Goal: Task Accomplishment & Management: Manage account settings

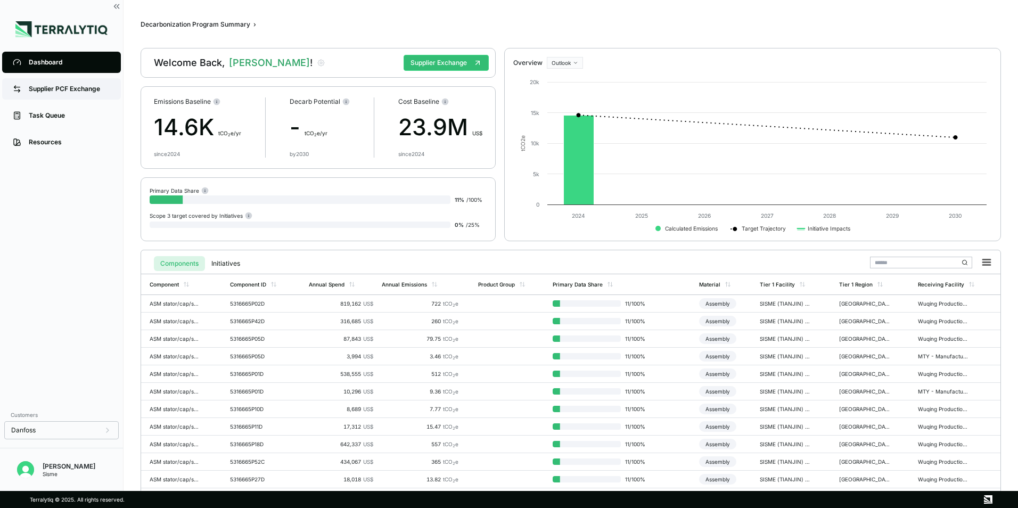
click at [89, 97] on link "Supplier PCF Exchange" at bounding box center [61, 88] width 119 height 21
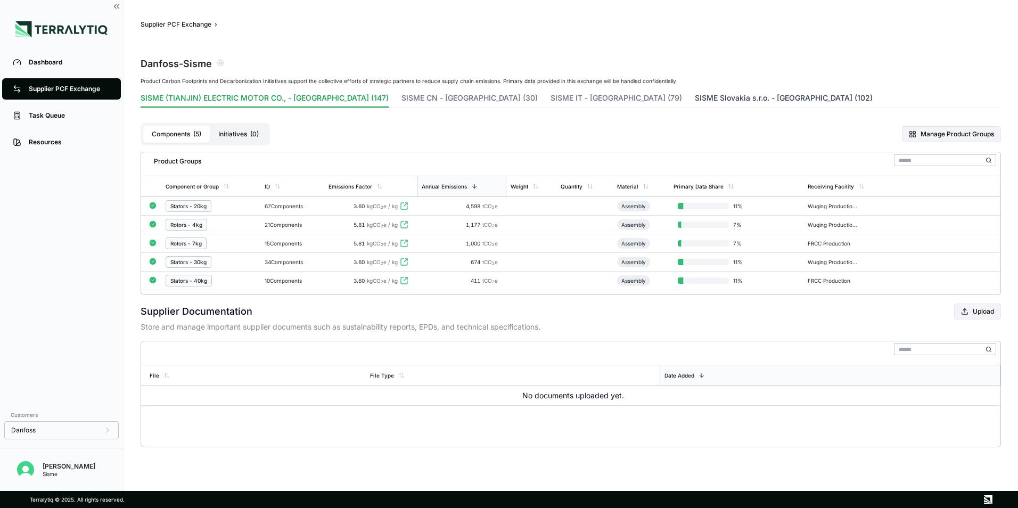
click at [695, 100] on button "SISME Slovakia s.r.o. - [GEOGRAPHIC_DATA] (102)" at bounding box center [784, 100] width 178 height 15
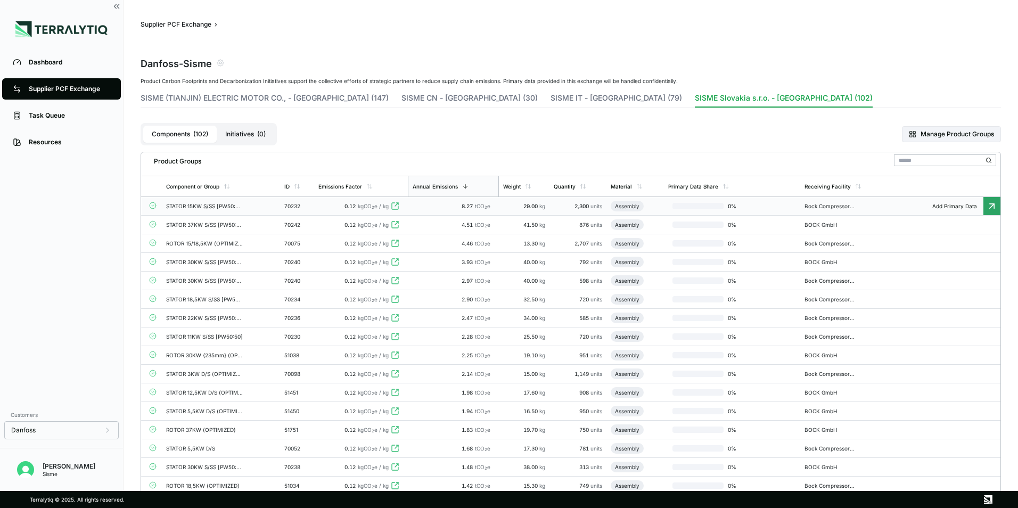
click at [992, 205] on icon at bounding box center [992, 206] width 11 height 11
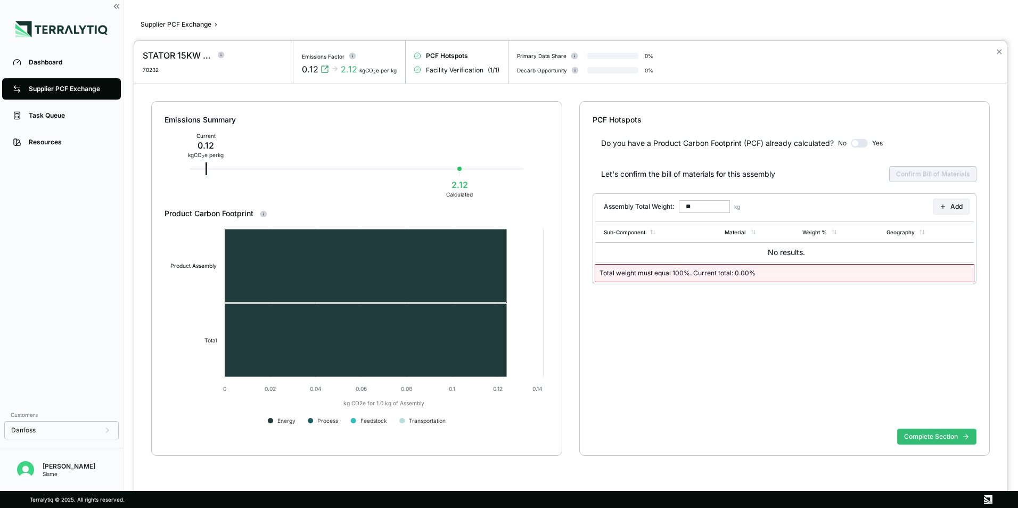
type input "******"
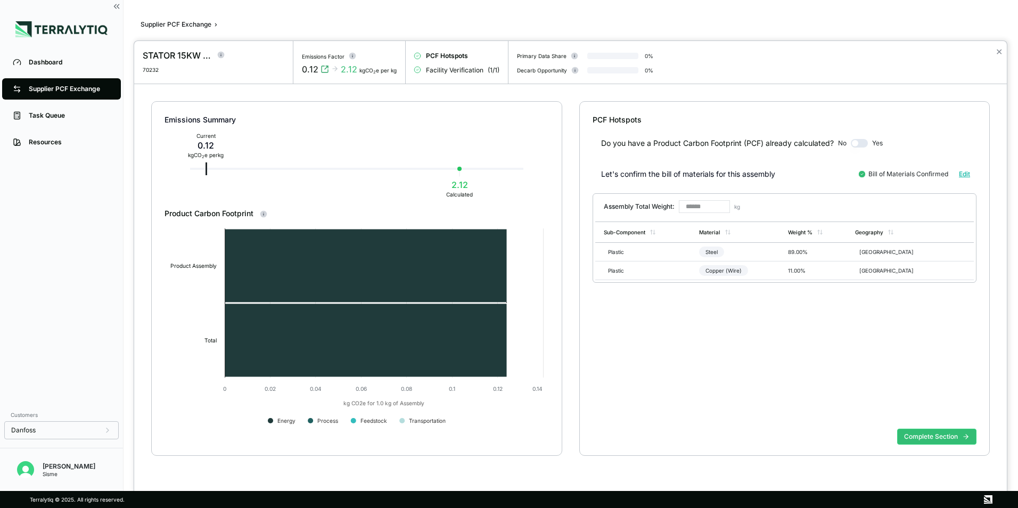
click at [118, 4] on div at bounding box center [509, 254] width 1018 height 508
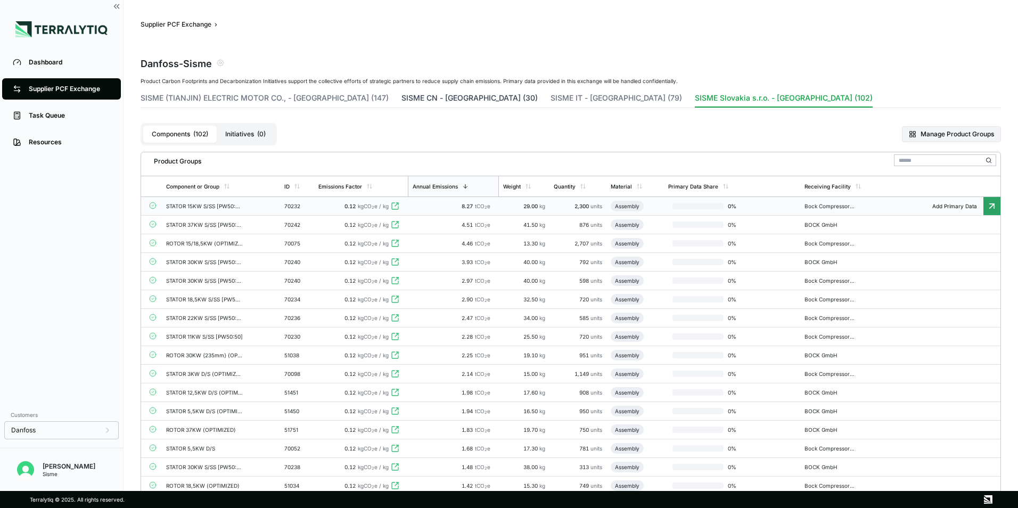
click at [413, 96] on button "SISME CN - [GEOGRAPHIC_DATA] (30)" at bounding box center [470, 100] width 136 height 15
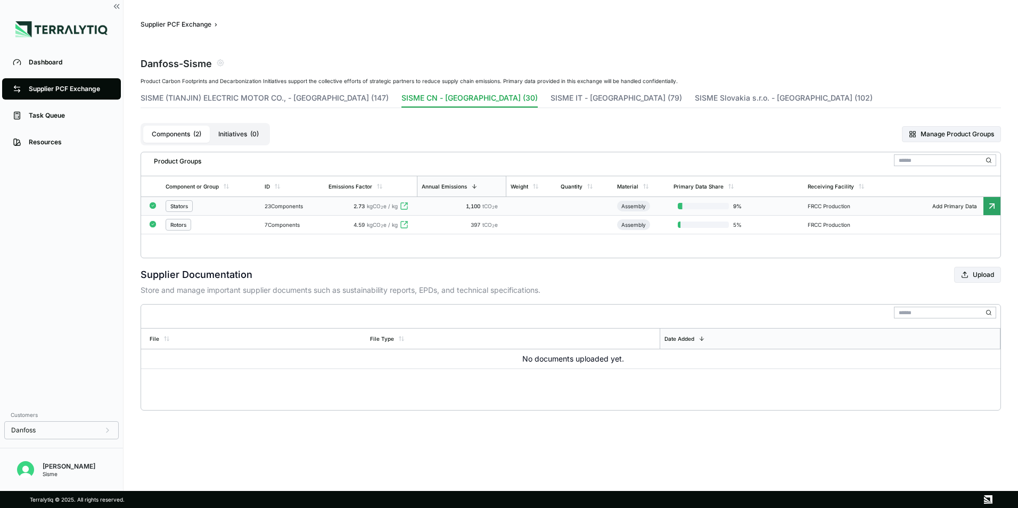
click at [365, 205] on span "2.73" at bounding box center [359, 206] width 11 height 6
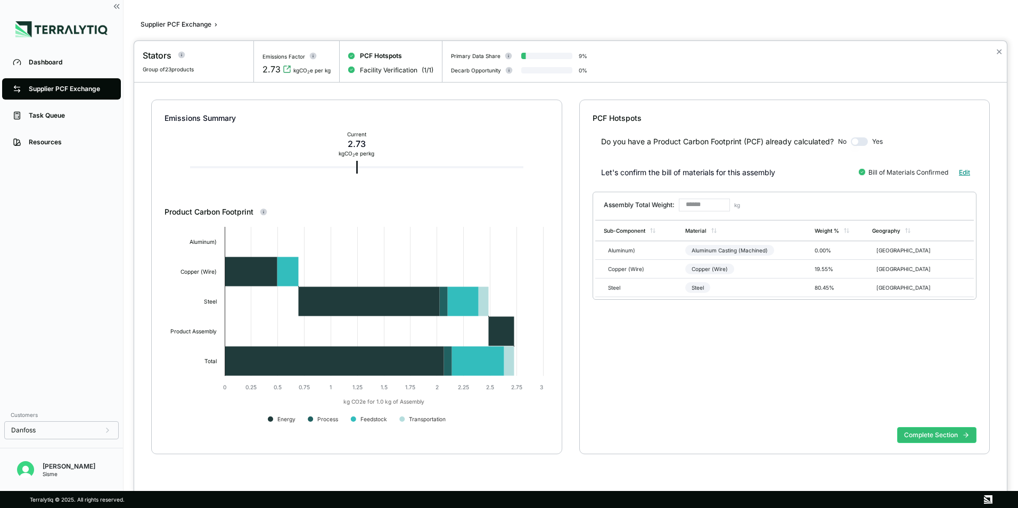
click at [966, 167] on button "Edit" at bounding box center [965, 172] width 24 height 15
type input "**"
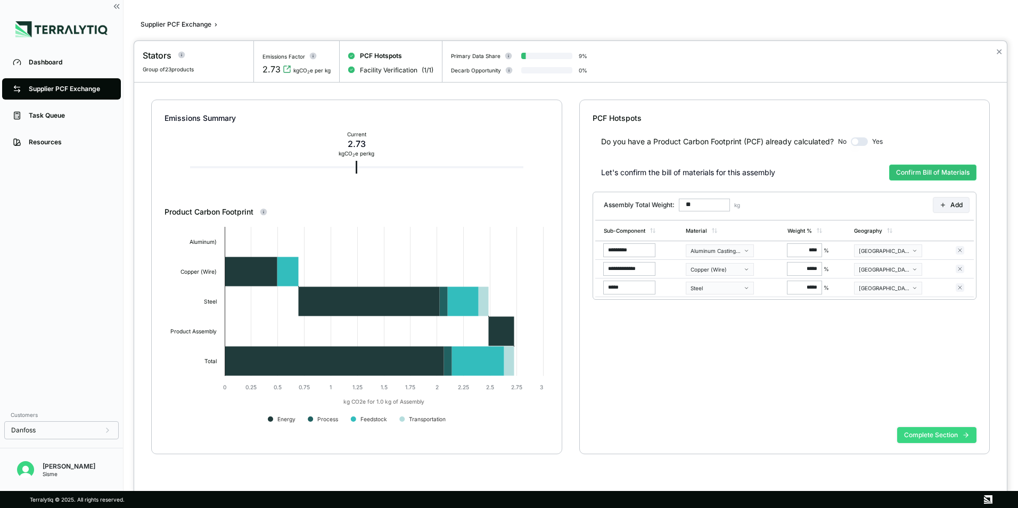
click at [969, 434] on icon at bounding box center [965, 434] width 7 height 7
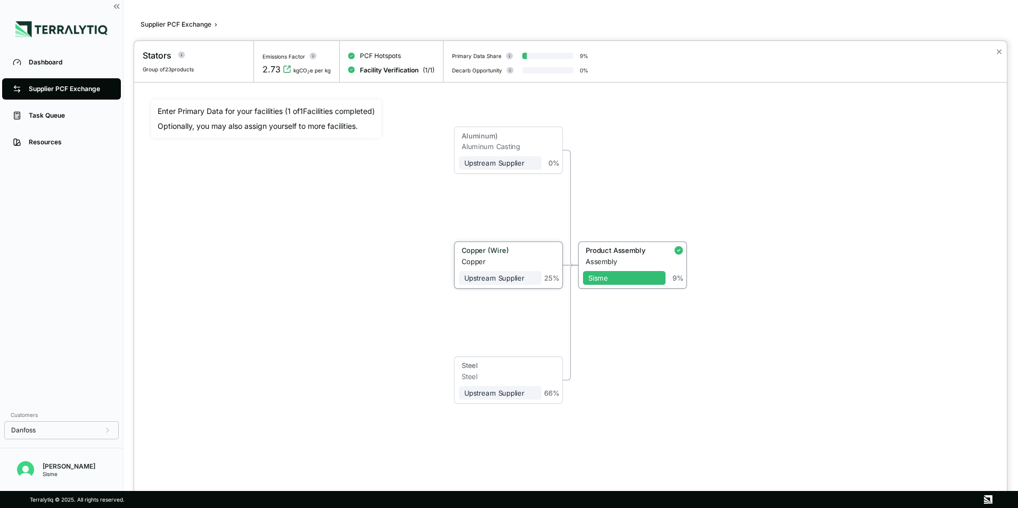
click at [543, 266] on div "25 %" at bounding box center [551, 264] width 19 height 36
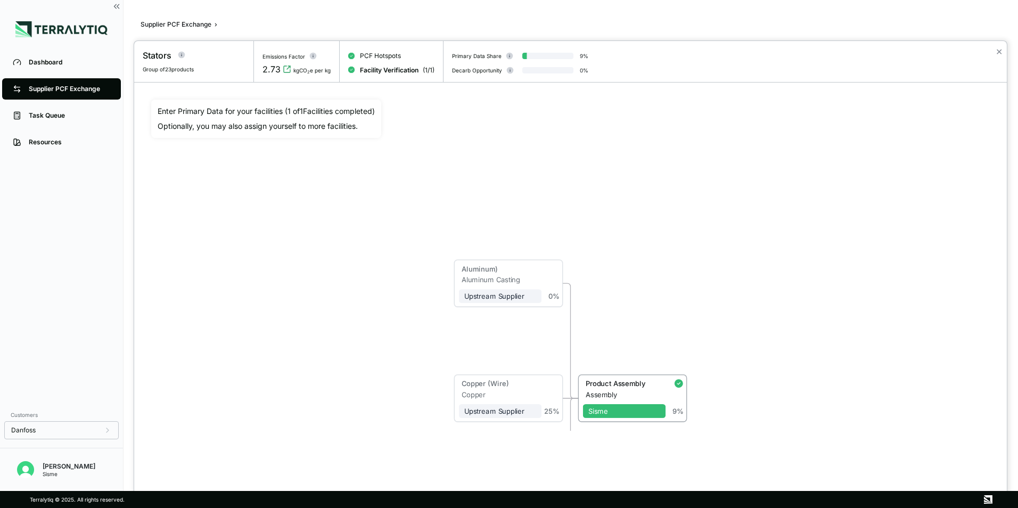
click at [119, 7] on div at bounding box center [509, 254] width 1018 height 508
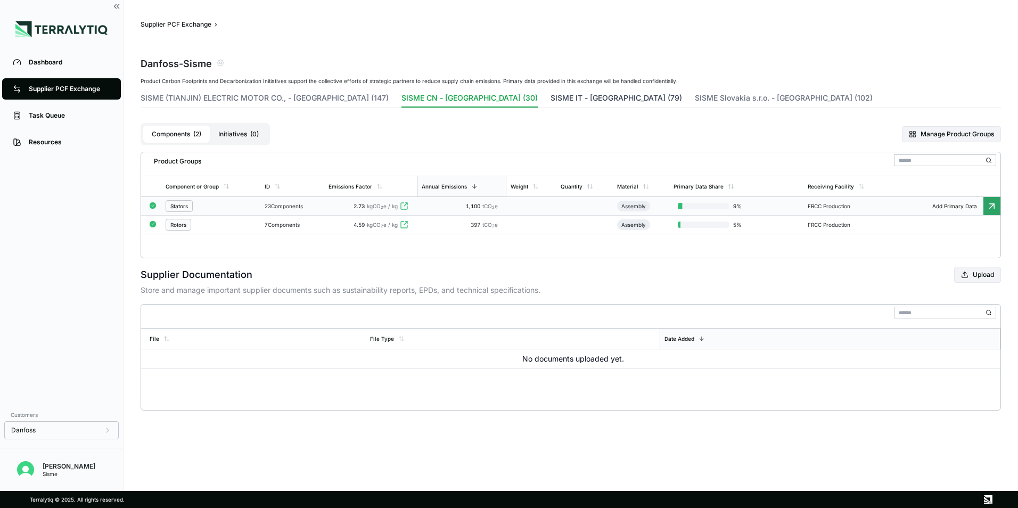
click at [551, 102] on button "SISME IT - [GEOGRAPHIC_DATA] (79)" at bounding box center [617, 100] width 132 height 15
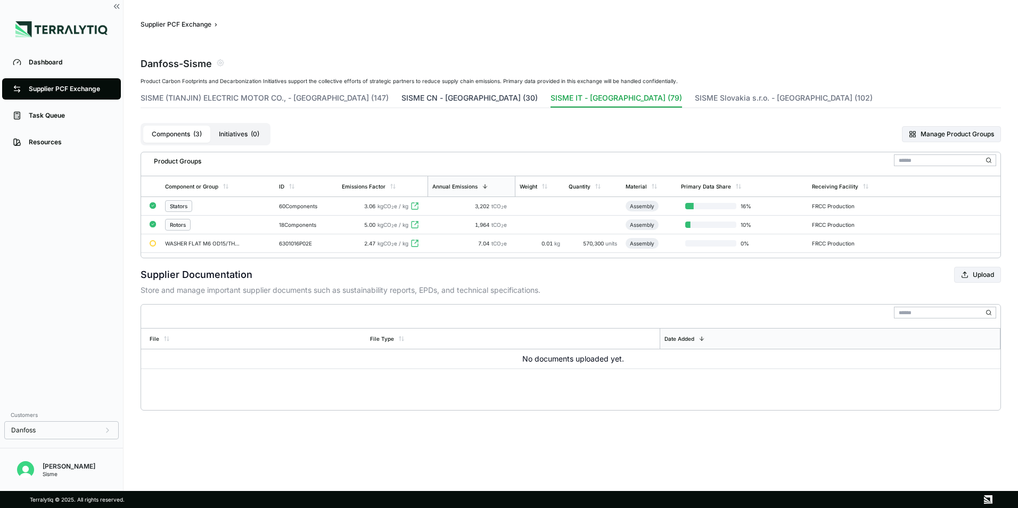
click at [402, 107] on button "SISME CN - [GEOGRAPHIC_DATA] (30)" at bounding box center [470, 100] width 136 height 15
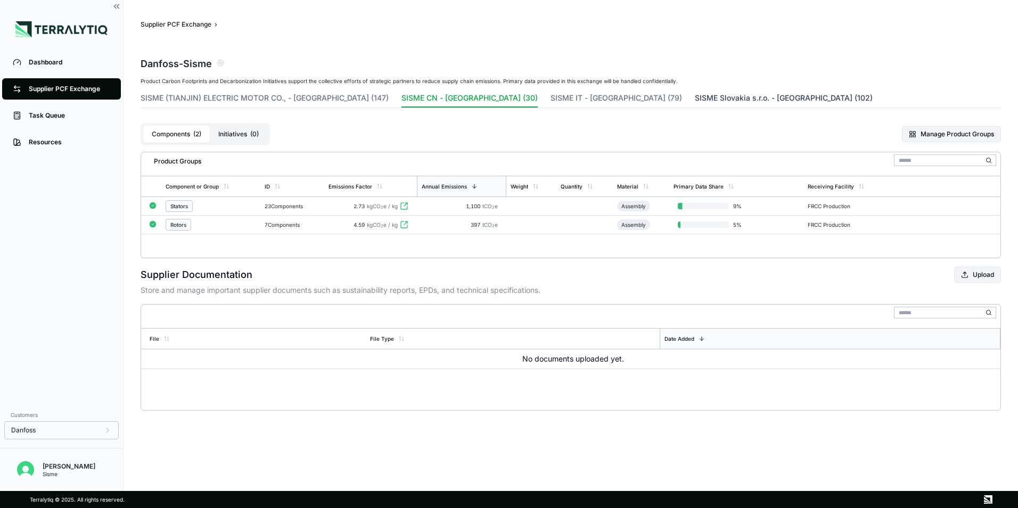
click at [695, 101] on button "SISME Slovakia s.r.o. - [GEOGRAPHIC_DATA] (102)" at bounding box center [784, 100] width 178 height 15
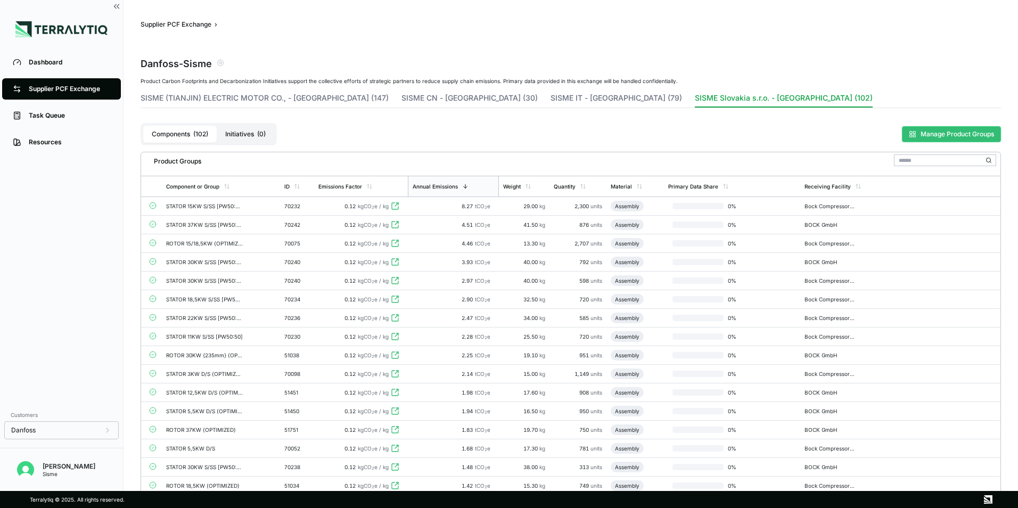
click at [955, 129] on button "Manage Product Groups" at bounding box center [951, 134] width 99 height 16
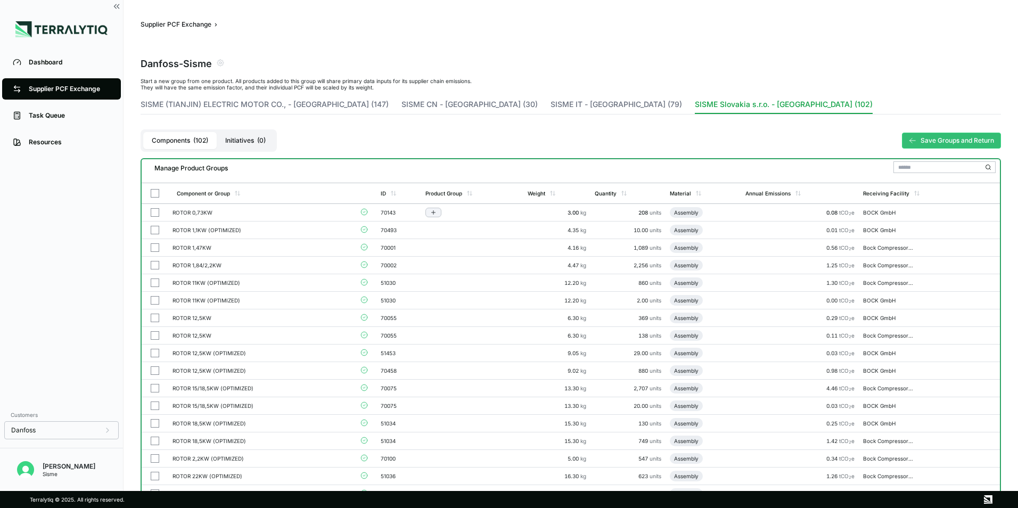
click at [155, 210] on button "button" at bounding box center [155, 212] width 9 height 9
click at [160, 230] on td at bounding box center [155, 231] width 27 height 18
click at [442, 225] on div at bounding box center [434, 230] width 16 height 10
drag, startPoint x: 442, startPoint y: 225, endPoint x: 438, endPoint y: 230, distance: 5.7
click at [438, 230] on button "Add to group" at bounding box center [434, 230] width 16 height 10
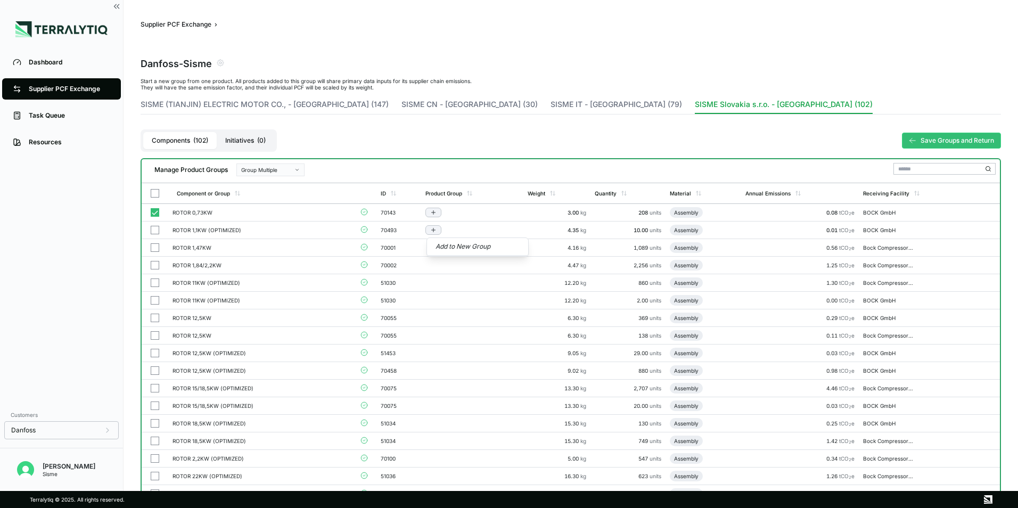
click at [153, 216] on button "button" at bounding box center [155, 212] width 9 height 9
click at [436, 212] on icon "Add to group" at bounding box center [434, 212] width 4 height 0
click at [441, 227] on button "Add to New Group" at bounding box center [477, 229] width 101 height 18
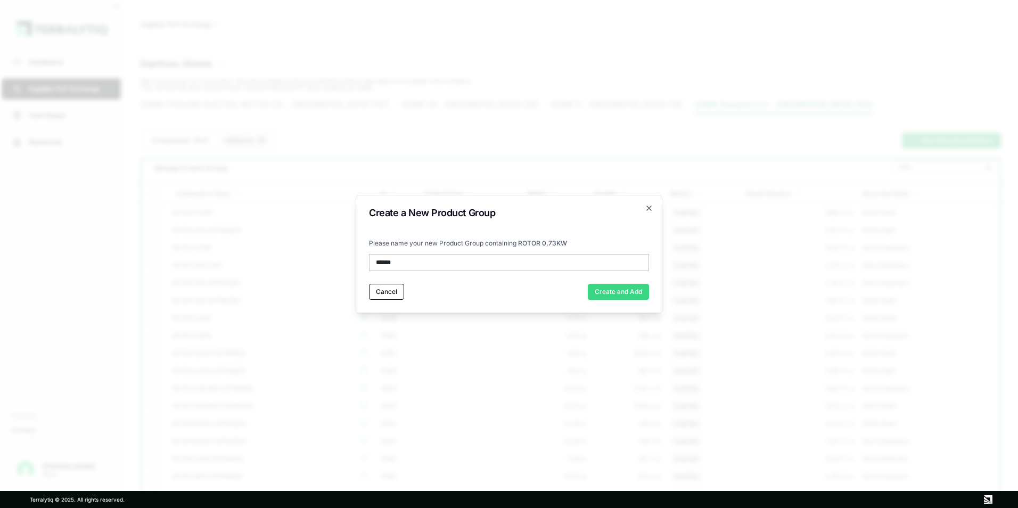
type input "******"
click at [641, 294] on button "Create and Add" at bounding box center [618, 292] width 61 height 16
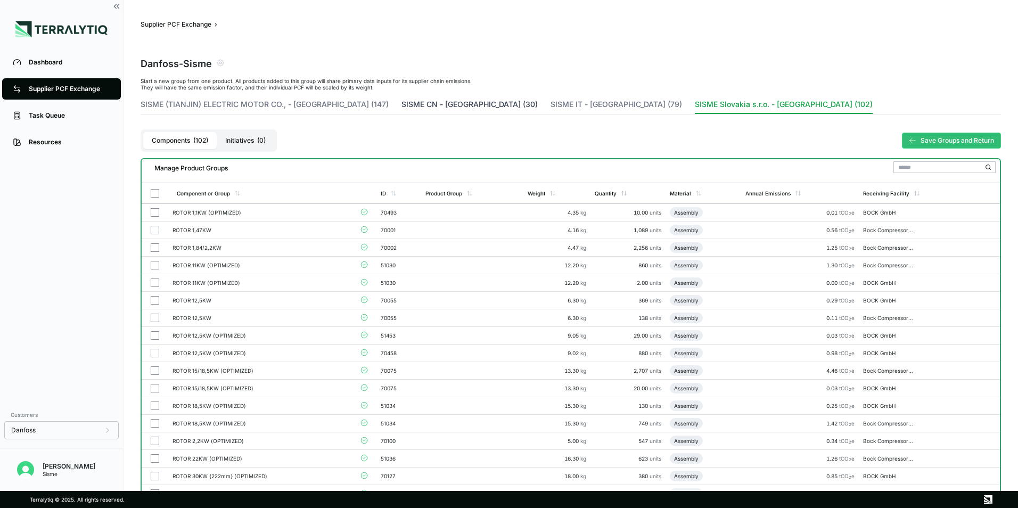
drag, startPoint x: 388, startPoint y: 104, endPoint x: 398, endPoint y: 105, distance: 9.6
click at [402, 104] on button "SISME CN - [GEOGRAPHIC_DATA] (30)" at bounding box center [470, 106] width 136 height 15
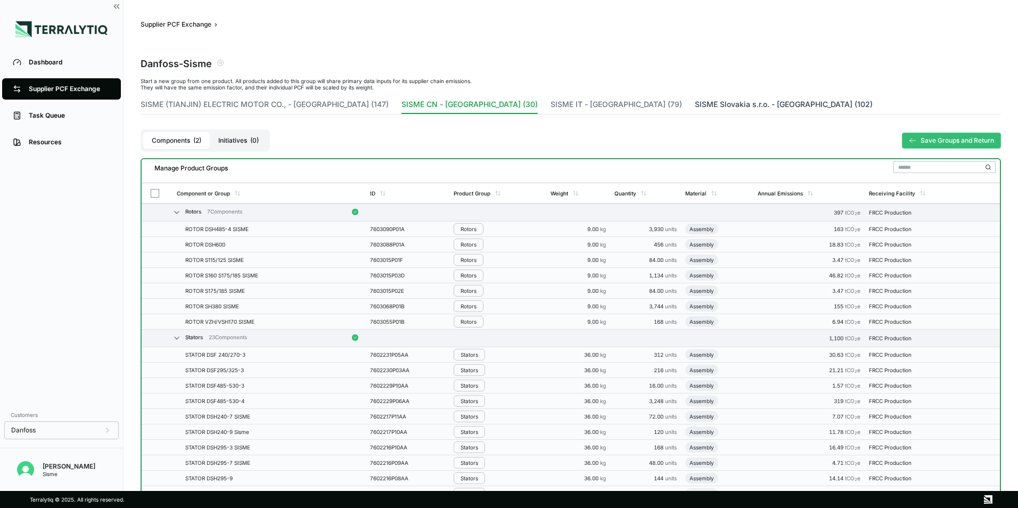
click at [695, 103] on button "SISME Slovakia s.r.o. - [GEOGRAPHIC_DATA] (102)" at bounding box center [784, 106] width 178 height 15
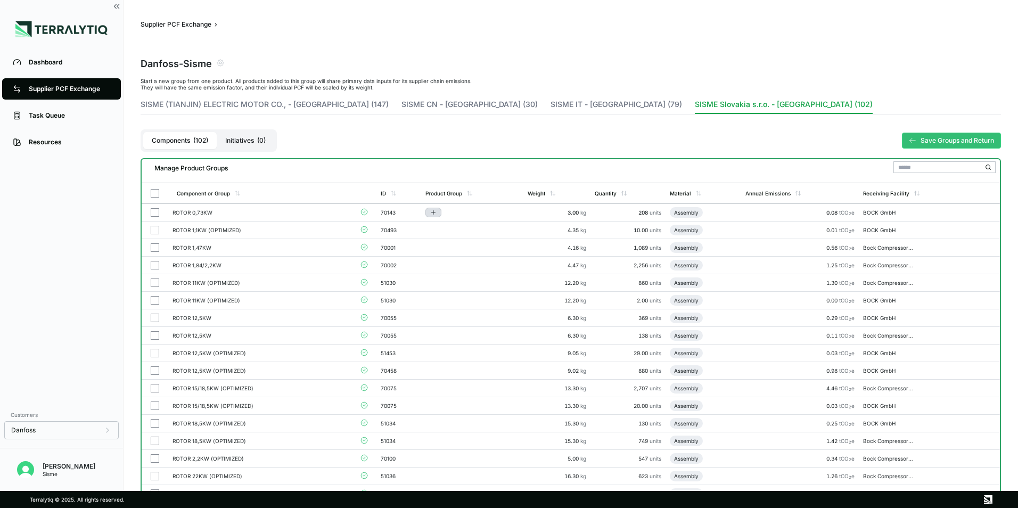
click at [434, 208] on button "Add to group" at bounding box center [434, 213] width 16 height 10
click at [149, 211] on td at bounding box center [155, 213] width 27 height 18
click at [154, 215] on button "button" at bounding box center [155, 212] width 9 height 9
click at [290, 168] on div "Group Multiple" at bounding box center [266, 170] width 51 height 6
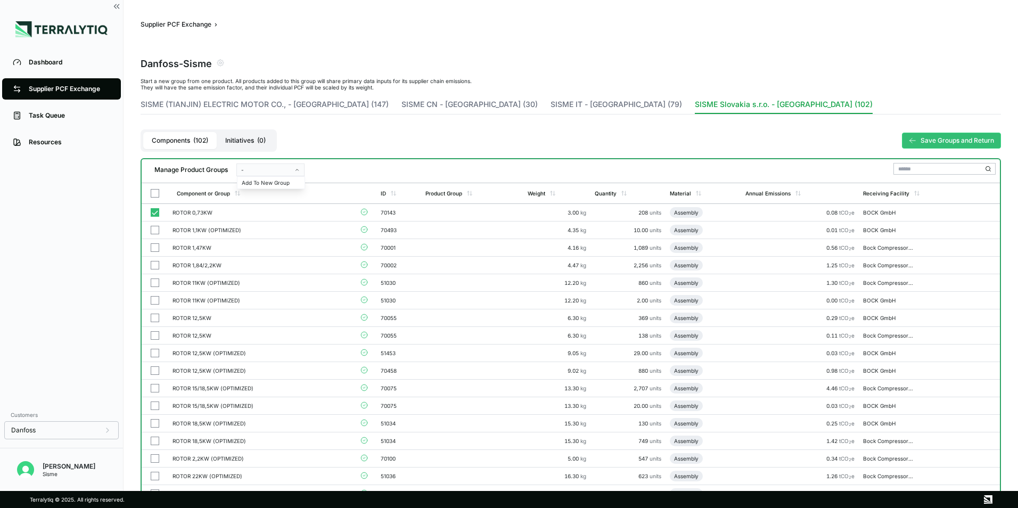
click at [290, 168] on div "-" at bounding box center [266, 170] width 51 height 6
click at [158, 232] on button "button" at bounding box center [155, 230] width 9 height 9
click at [158, 250] on button "button" at bounding box center [155, 247] width 9 height 9
click at [157, 266] on button "button" at bounding box center [155, 265] width 9 height 9
click at [157, 280] on button "button" at bounding box center [155, 283] width 9 height 9
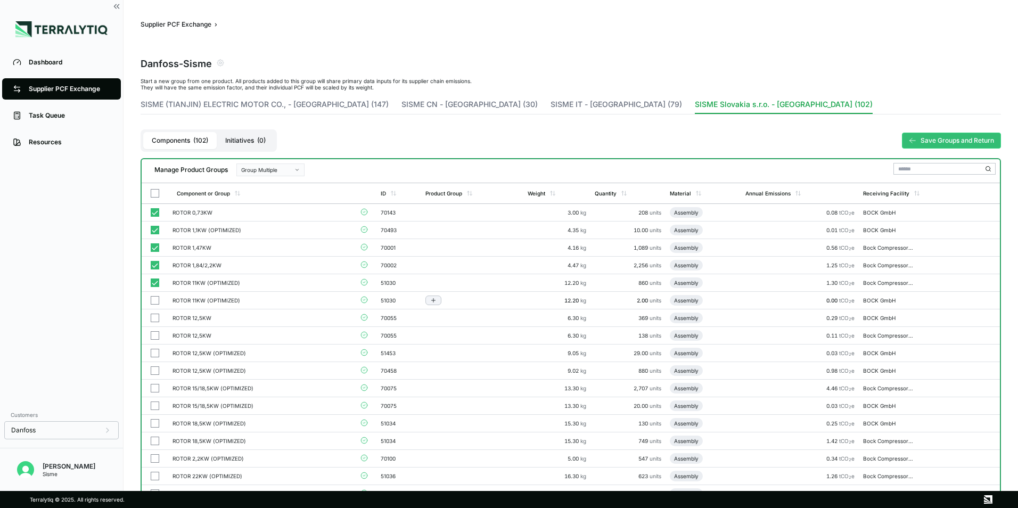
click at [157, 299] on button "button" at bounding box center [155, 300] width 9 height 9
click at [150, 322] on td at bounding box center [155, 318] width 27 height 18
drag, startPoint x: 152, startPoint y: 320, endPoint x: 154, endPoint y: 333, distance: 13.5
click at [153, 320] on button "button" at bounding box center [155, 318] width 9 height 9
click at [155, 336] on button "button" at bounding box center [155, 335] width 9 height 9
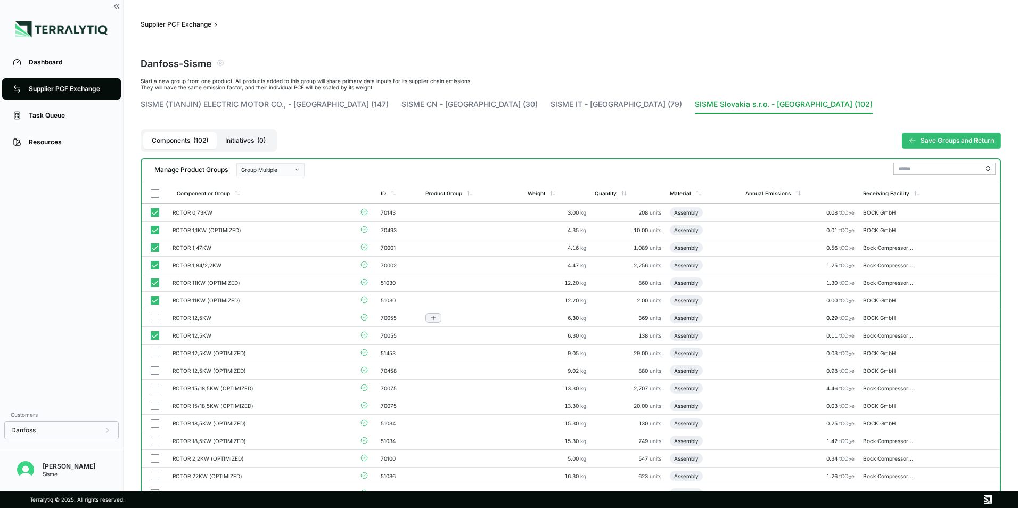
click at [153, 318] on button "button" at bounding box center [155, 318] width 9 height 9
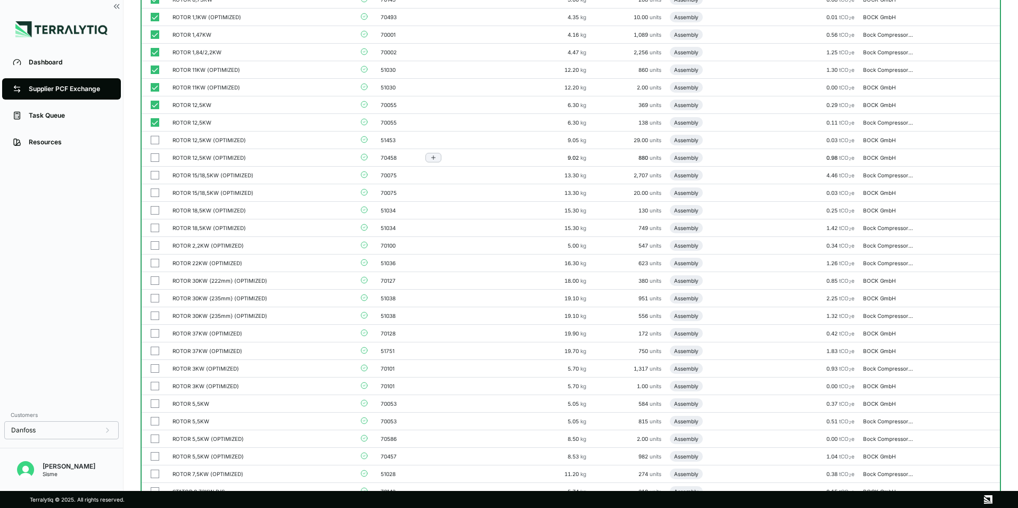
drag, startPoint x: 156, startPoint y: 142, endPoint x: 155, endPoint y: 158, distance: 16.0
click at [155, 141] on button "button" at bounding box center [155, 140] width 9 height 9
click at [156, 159] on button "button" at bounding box center [155, 157] width 9 height 9
click at [155, 182] on td at bounding box center [155, 176] width 27 height 18
click at [155, 192] on button "button" at bounding box center [155, 193] width 9 height 9
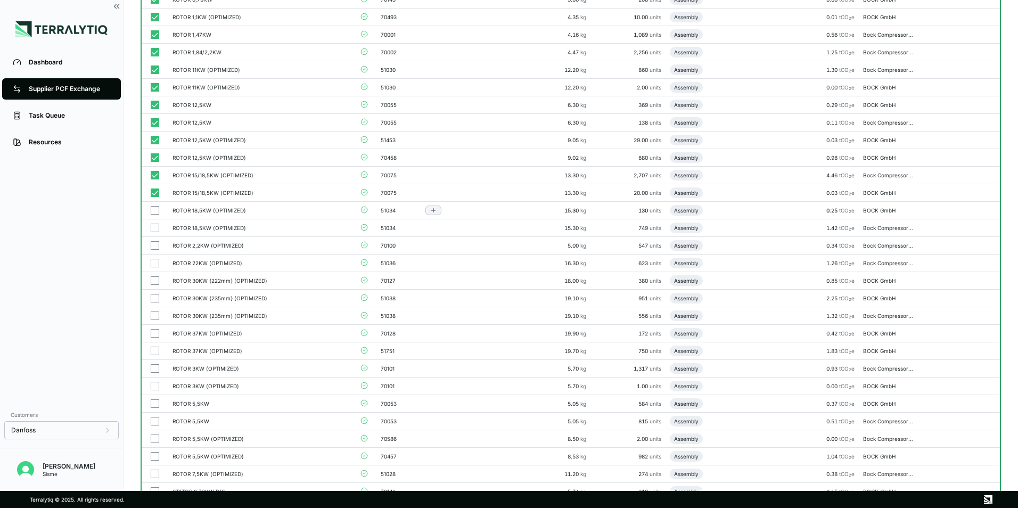
click at [157, 215] on td at bounding box center [155, 211] width 27 height 18
click at [155, 227] on button "button" at bounding box center [155, 228] width 9 height 9
click at [151, 248] on button "button" at bounding box center [155, 245] width 9 height 9
click at [156, 261] on button "button" at bounding box center [155, 263] width 9 height 9
click at [158, 277] on button "button" at bounding box center [155, 280] width 9 height 9
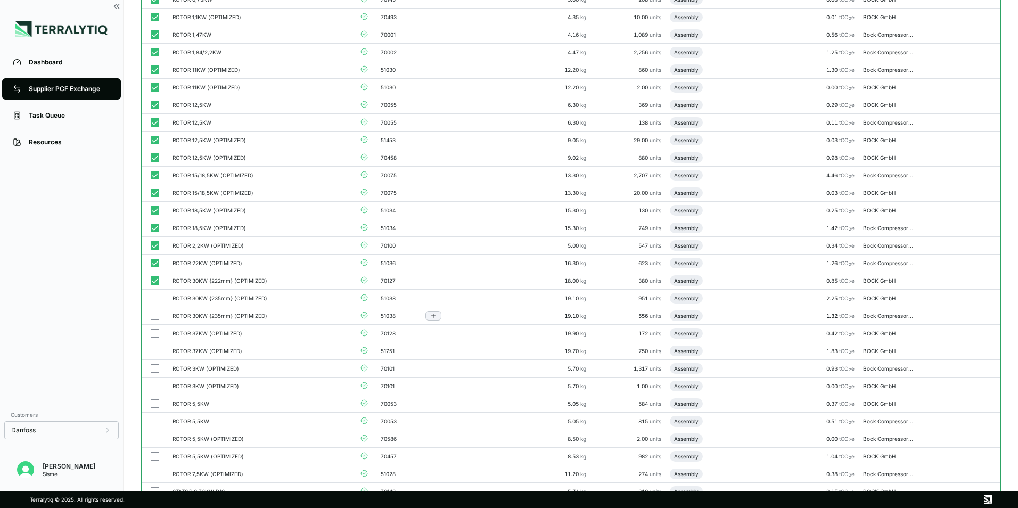
drag, startPoint x: 157, startPoint y: 298, endPoint x: 157, endPoint y: 312, distance: 14.4
click at [157, 298] on button "button" at bounding box center [155, 298] width 9 height 9
drag, startPoint x: 157, startPoint y: 315, endPoint x: 154, endPoint y: 328, distance: 13.5
click at [156, 315] on button "button" at bounding box center [155, 316] width 9 height 9
click at [154, 332] on button "button" at bounding box center [155, 333] width 9 height 9
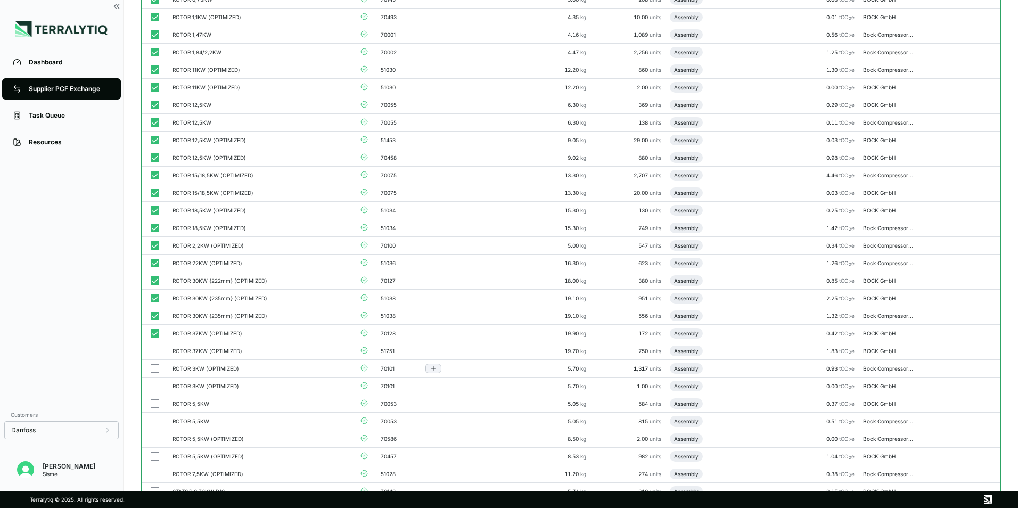
drag, startPoint x: 155, startPoint y: 355, endPoint x: 154, endPoint y: 361, distance: 6.0
click at [154, 355] on button "button" at bounding box center [155, 351] width 9 height 9
click at [155, 366] on button "button" at bounding box center [155, 368] width 9 height 9
click at [157, 384] on button "button" at bounding box center [155, 386] width 9 height 9
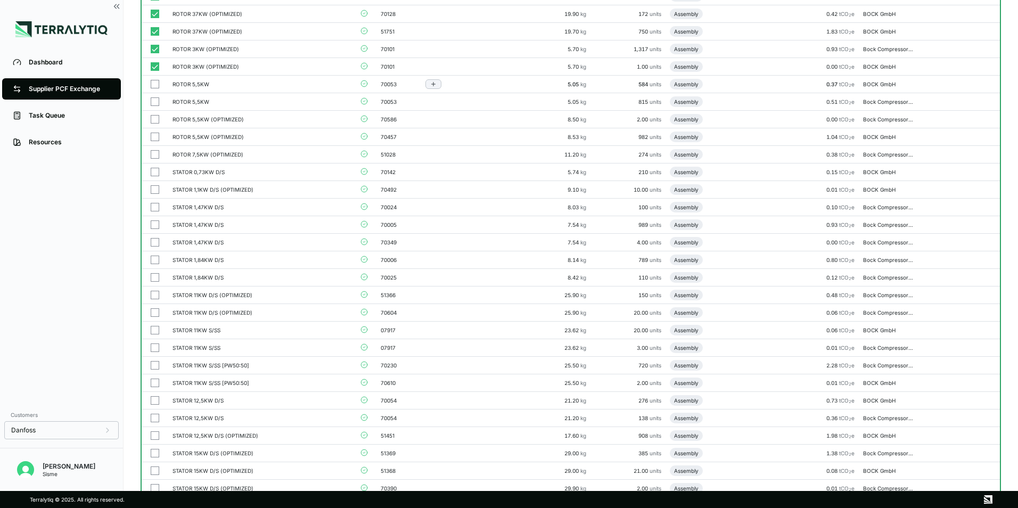
click at [153, 86] on button "button" at bounding box center [155, 84] width 9 height 9
click at [158, 100] on button "button" at bounding box center [155, 101] width 9 height 9
click at [159, 116] on button "button" at bounding box center [155, 119] width 9 height 9
click at [158, 135] on button "button" at bounding box center [155, 137] width 9 height 9
click at [158, 156] on button "button" at bounding box center [155, 154] width 9 height 9
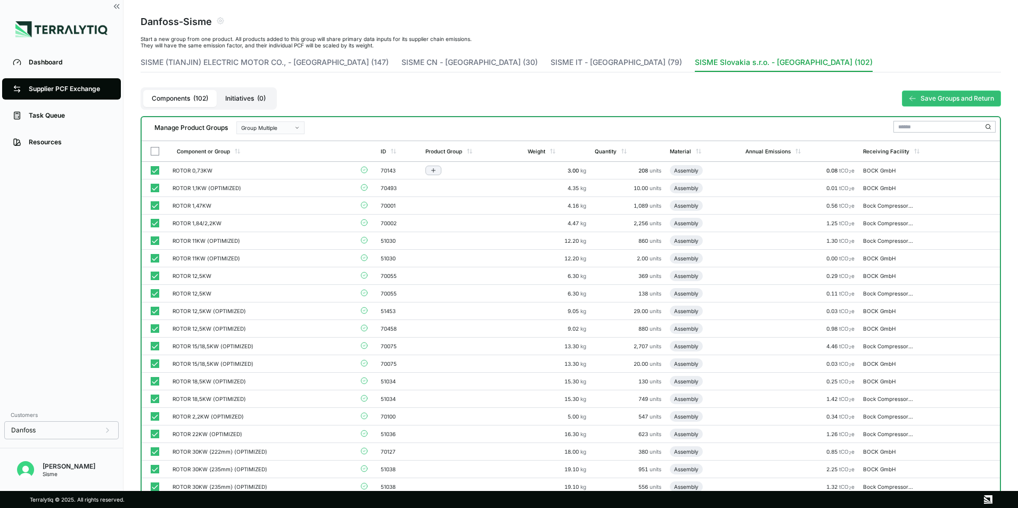
scroll to position [107, 0]
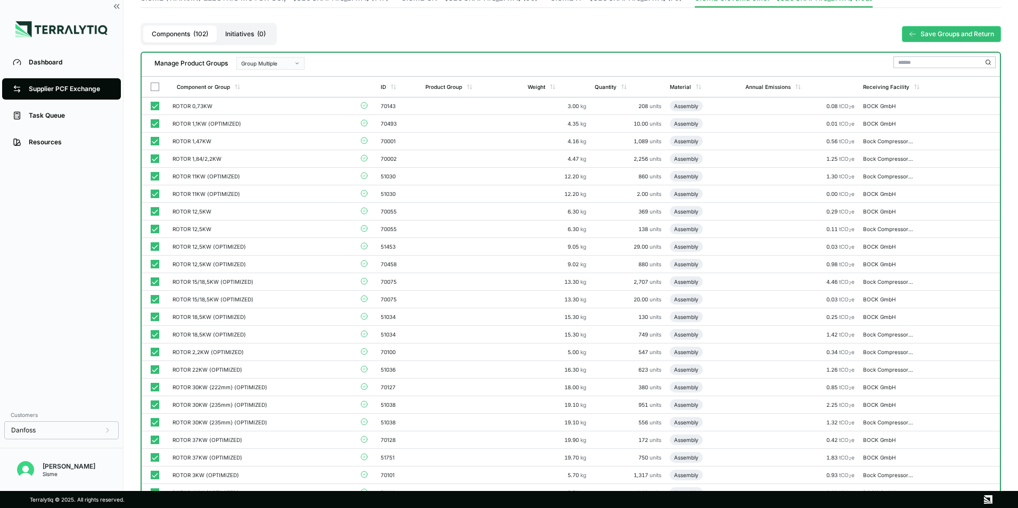
click at [278, 64] on div "Group Multiple" at bounding box center [266, 63] width 51 height 6
click at [281, 75] on div "Add To New Group" at bounding box center [271, 76] width 59 height 6
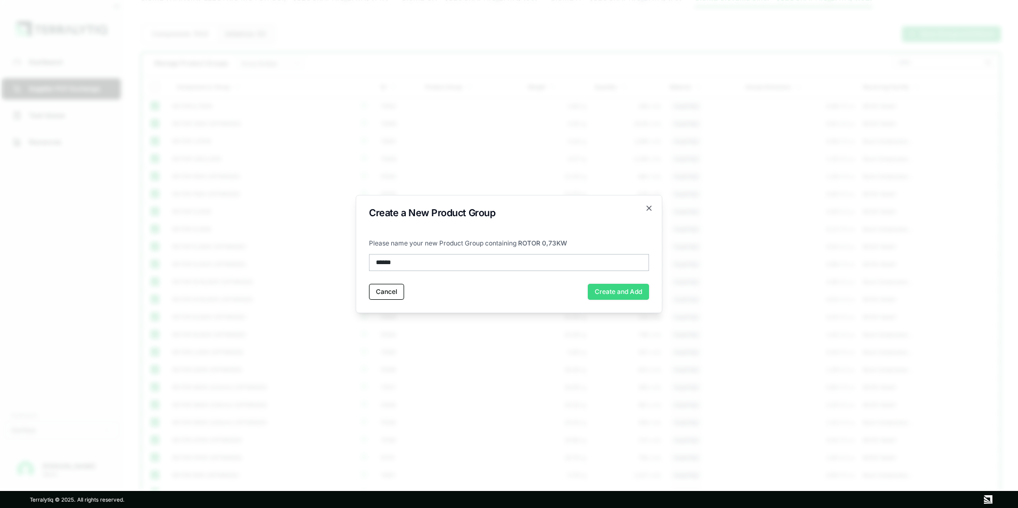
type input "******"
click at [630, 291] on button "Create and Add" at bounding box center [618, 292] width 61 height 16
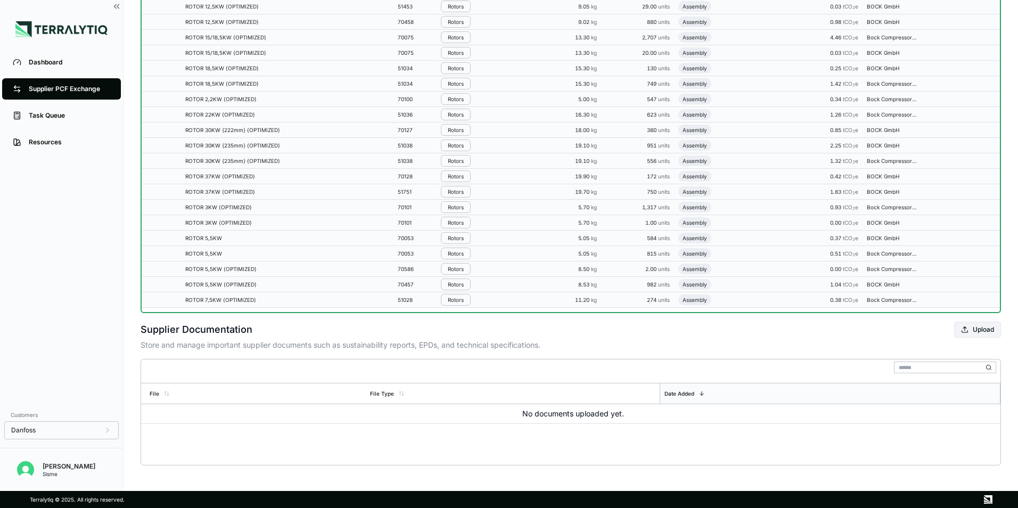
scroll to position [1327, 0]
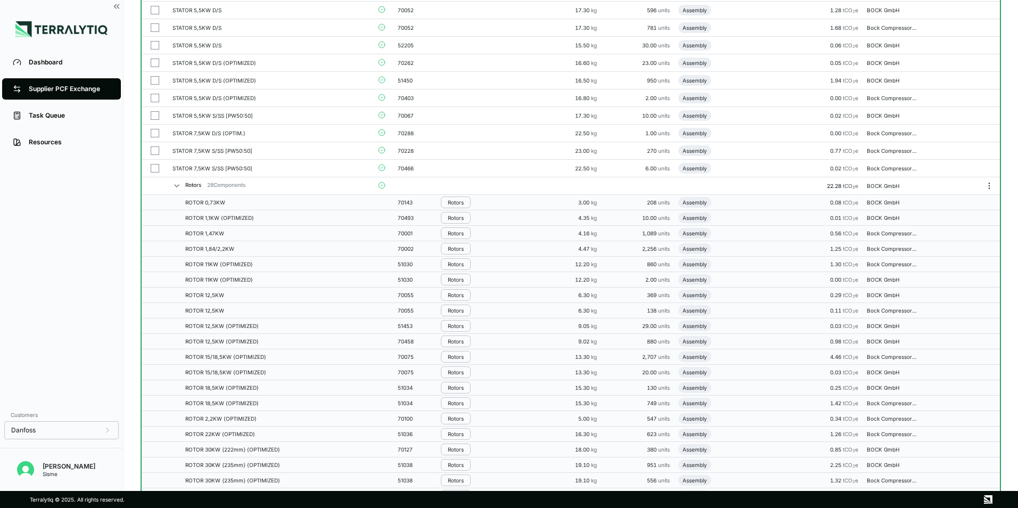
click at [178, 184] on icon at bounding box center [177, 186] width 9 height 9
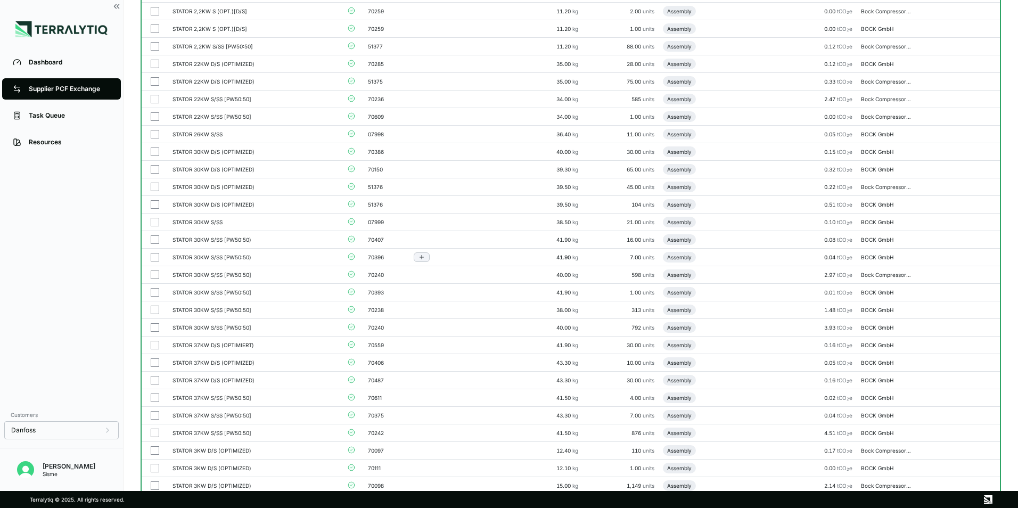
scroll to position [1172, 0]
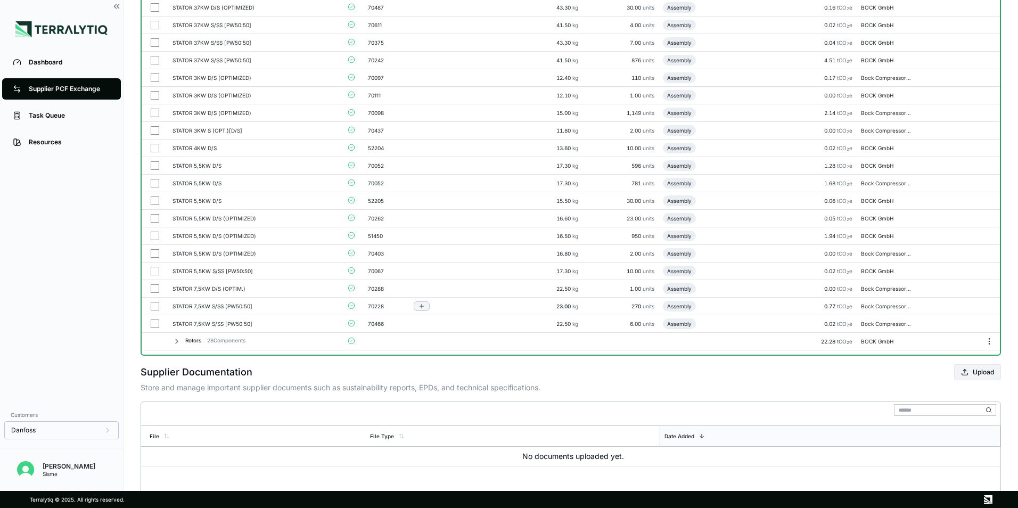
drag, startPoint x: 154, startPoint y: 327, endPoint x: 152, endPoint y: 306, distance: 21.4
click at [154, 327] on button "button" at bounding box center [155, 324] width 9 height 9
click at [152, 306] on button "button" at bounding box center [155, 306] width 9 height 9
click at [153, 289] on button "button" at bounding box center [155, 288] width 9 height 9
click at [155, 271] on button "button" at bounding box center [155, 271] width 9 height 9
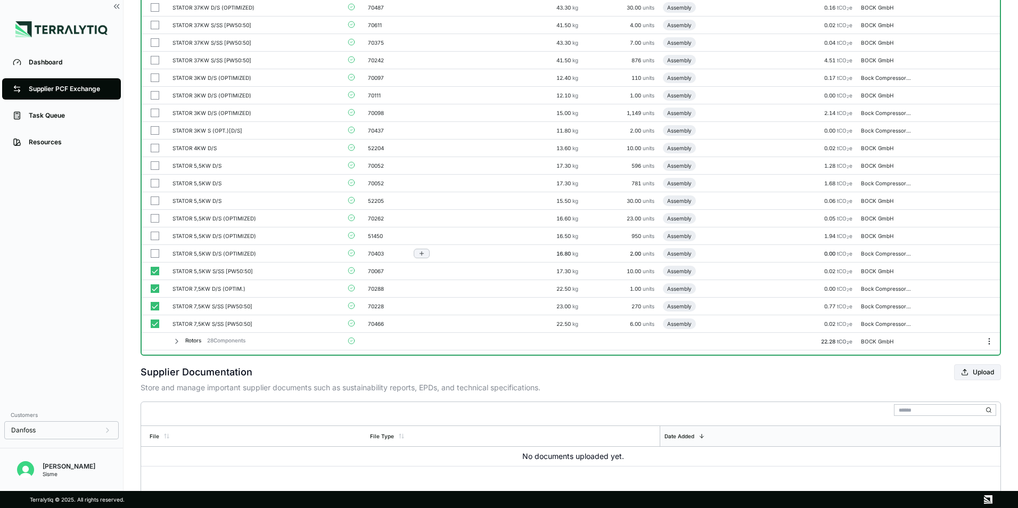
click at [154, 247] on td at bounding box center [155, 254] width 27 height 18
click at [156, 249] on button "button" at bounding box center [155, 253] width 9 height 9
click at [157, 251] on button "button" at bounding box center [155, 253] width 9 height 9
click at [154, 236] on button "button" at bounding box center [155, 236] width 9 height 9
click at [152, 216] on button "button" at bounding box center [155, 218] width 9 height 9
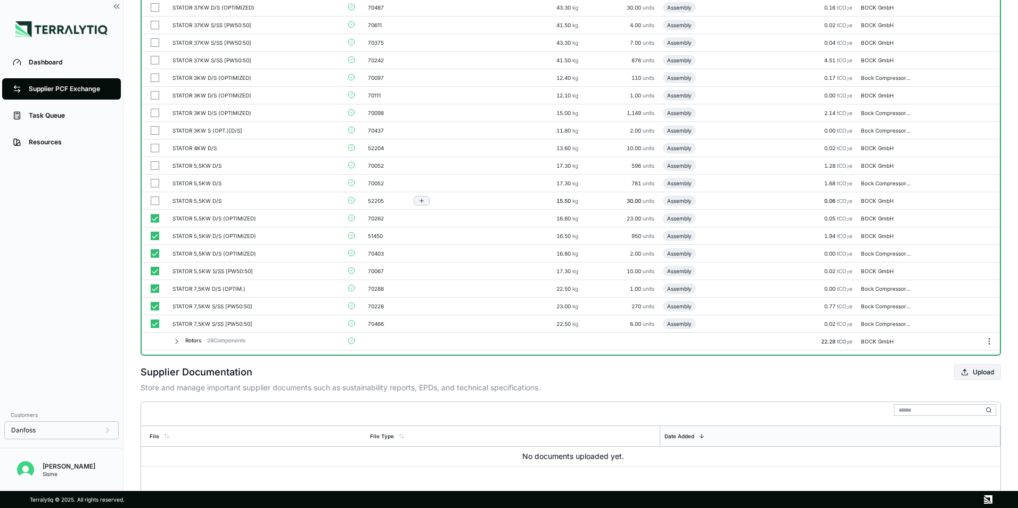
click at [156, 199] on button "button" at bounding box center [155, 201] width 9 height 9
drag, startPoint x: 156, startPoint y: 180, endPoint x: 156, endPoint y: 169, distance: 10.7
click at [156, 178] on td at bounding box center [155, 184] width 27 height 18
drag, startPoint x: 156, startPoint y: 164, endPoint x: 155, endPoint y: 153, distance: 10.7
click at [155, 161] on button "button" at bounding box center [155, 165] width 9 height 9
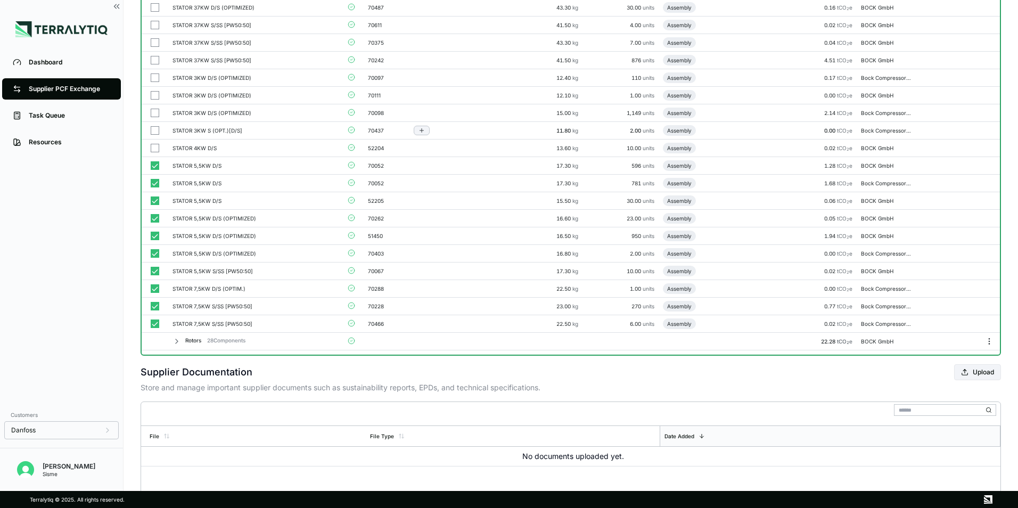
drag, startPoint x: 155, startPoint y: 144, endPoint x: 154, endPoint y: 133, distance: 11.7
click at [154, 141] on td at bounding box center [155, 149] width 27 height 18
click at [154, 124] on td at bounding box center [155, 131] width 27 height 18
click at [154, 109] on button "button" at bounding box center [155, 113] width 9 height 9
click at [156, 94] on button "button" at bounding box center [155, 95] width 9 height 9
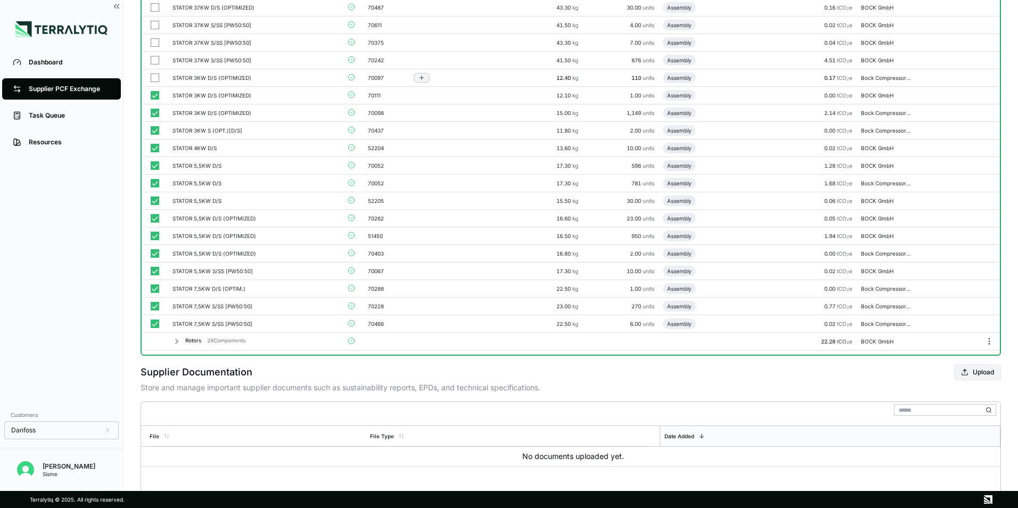
click at [157, 79] on button "button" at bounding box center [155, 77] width 9 height 9
click at [155, 56] on button "button" at bounding box center [155, 60] width 9 height 9
click at [153, 39] on button "button" at bounding box center [155, 42] width 9 height 9
click at [152, 22] on button "button" at bounding box center [155, 25] width 9 height 9
click at [152, 5] on button "button" at bounding box center [155, 7] width 9 height 9
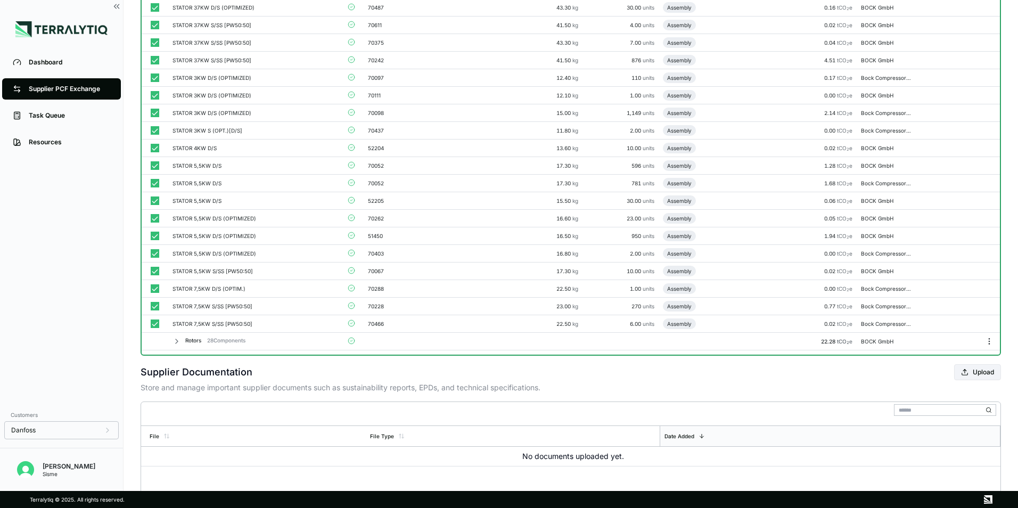
scroll to position [852, 0]
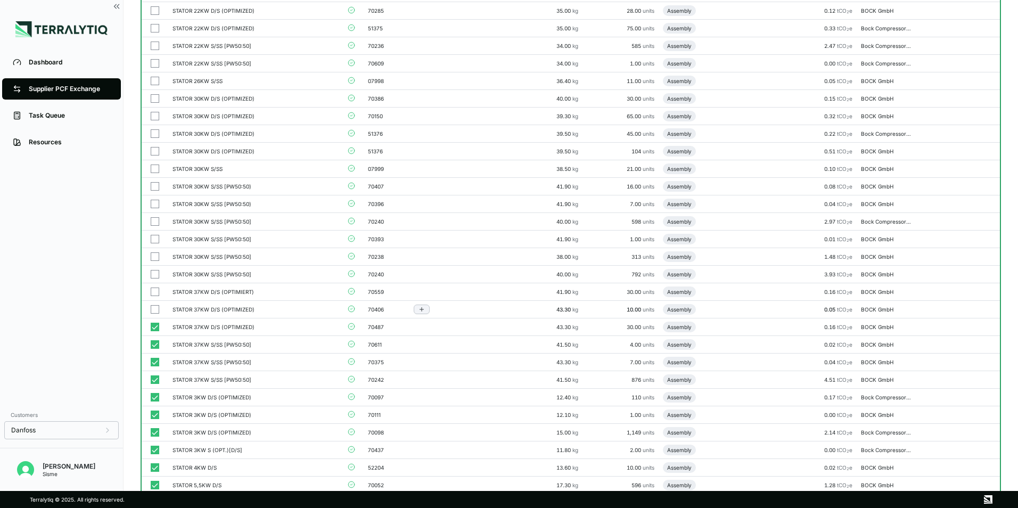
click at [158, 309] on button "button" at bounding box center [155, 309] width 9 height 9
click at [153, 292] on button "button" at bounding box center [155, 292] width 9 height 9
click at [154, 276] on button "button" at bounding box center [155, 274] width 9 height 9
click at [155, 254] on button "button" at bounding box center [155, 256] width 9 height 9
click at [155, 241] on button "button" at bounding box center [155, 239] width 9 height 9
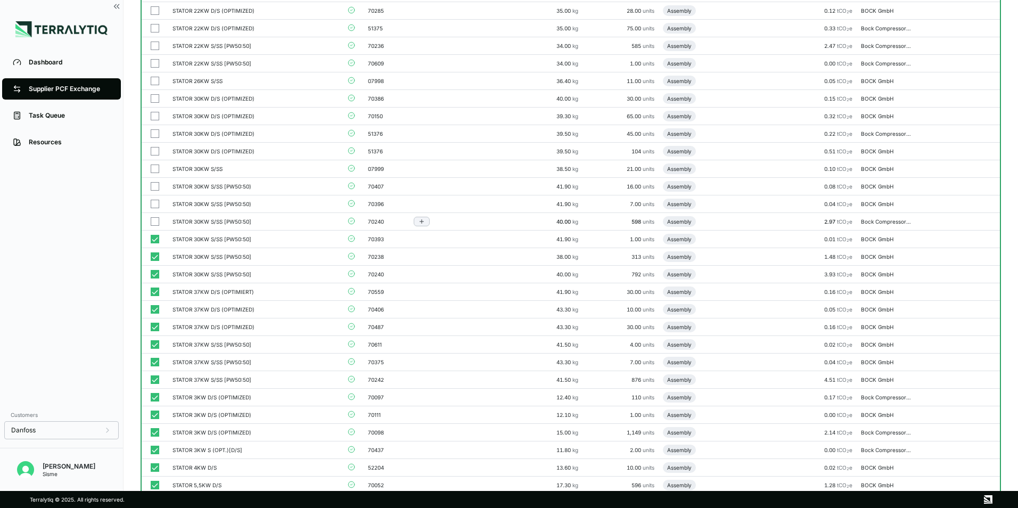
click at [154, 219] on button "button" at bounding box center [155, 221] width 9 height 9
click at [156, 195] on td at bounding box center [155, 204] width 27 height 18
click at [156, 187] on button "button" at bounding box center [155, 186] width 9 height 9
click at [156, 165] on button "button" at bounding box center [155, 169] width 9 height 9
click at [156, 152] on button "button" at bounding box center [155, 151] width 9 height 9
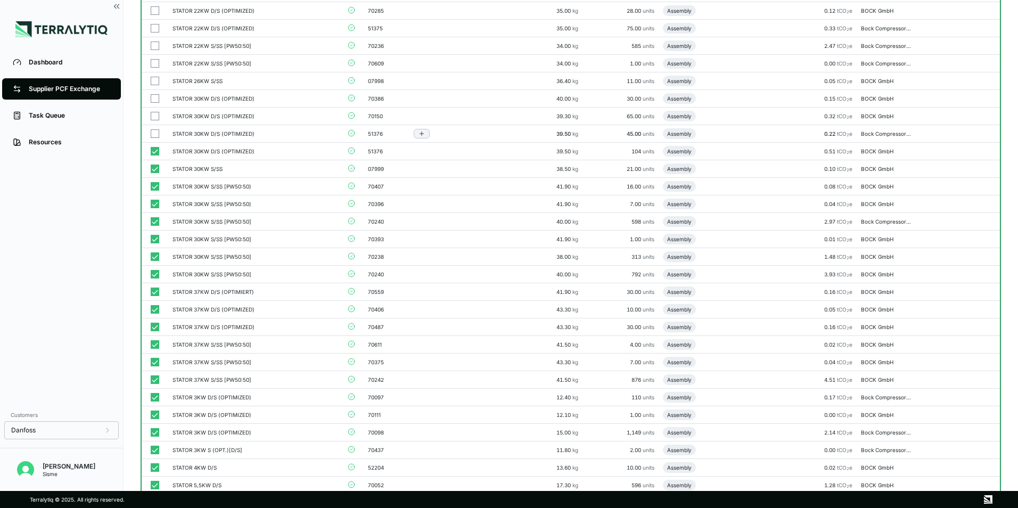
click at [149, 138] on td at bounding box center [155, 134] width 27 height 18
drag, startPoint x: 153, startPoint y: 114, endPoint x: 154, endPoint y: 104, distance: 10.2
click at [153, 113] on button "button" at bounding box center [155, 116] width 9 height 9
click at [156, 93] on td at bounding box center [155, 99] width 27 height 18
click at [156, 81] on button "button" at bounding box center [155, 81] width 9 height 9
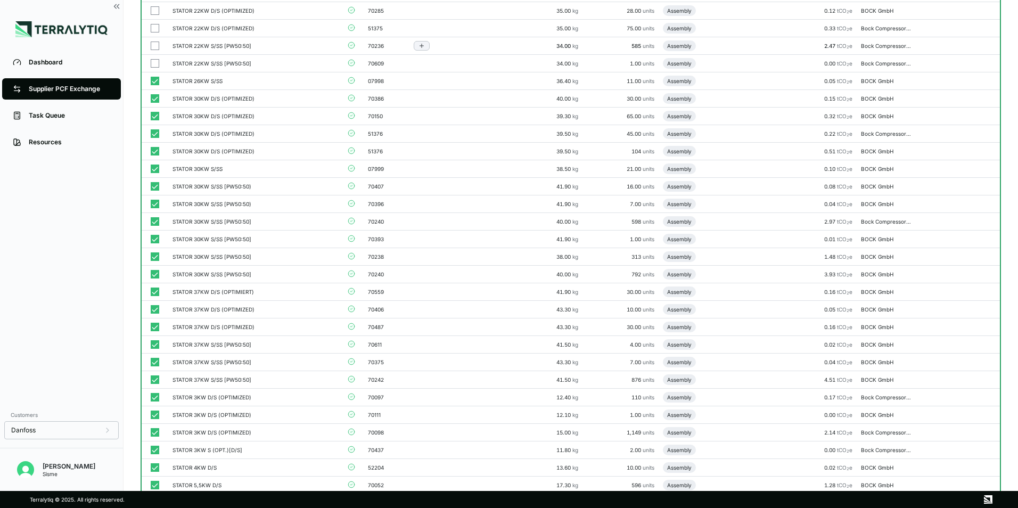
drag, startPoint x: 154, startPoint y: 64, endPoint x: 153, endPoint y: 54, distance: 10.1
click at [154, 63] on button "button" at bounding box center [155, 63] width 9 height 9
click at [153, 42] on button "button" at bounding box center [155, 46] width 9 height 9
drag, startPoint x: 153, startPoint y: 26, endPoint x: 154, endPoint y: 13, distance: 12.8
click at [153, 24] on button "button" at bounding box center [155, 28] width 9 height 9
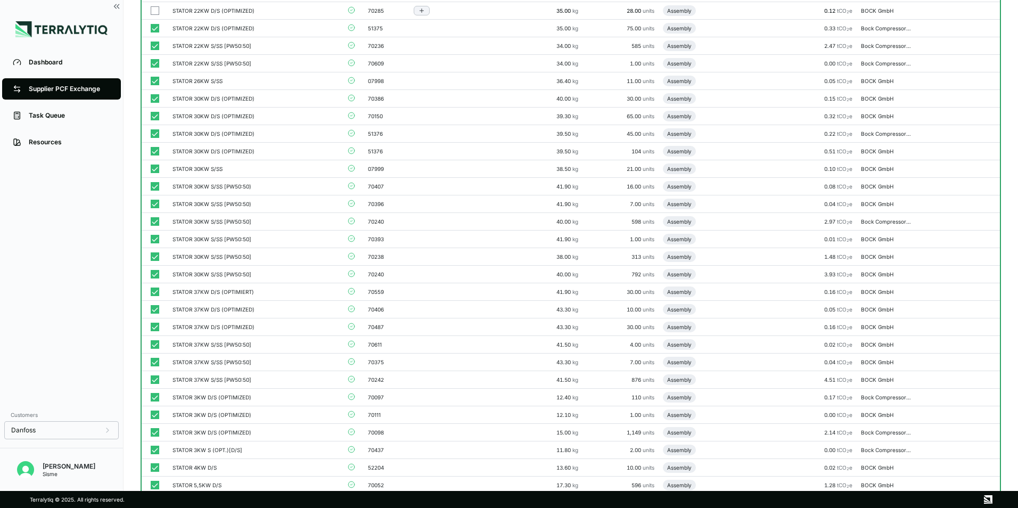
click at [155, 6] on button "button" at bounding box center [155, 10] width 9 height 9
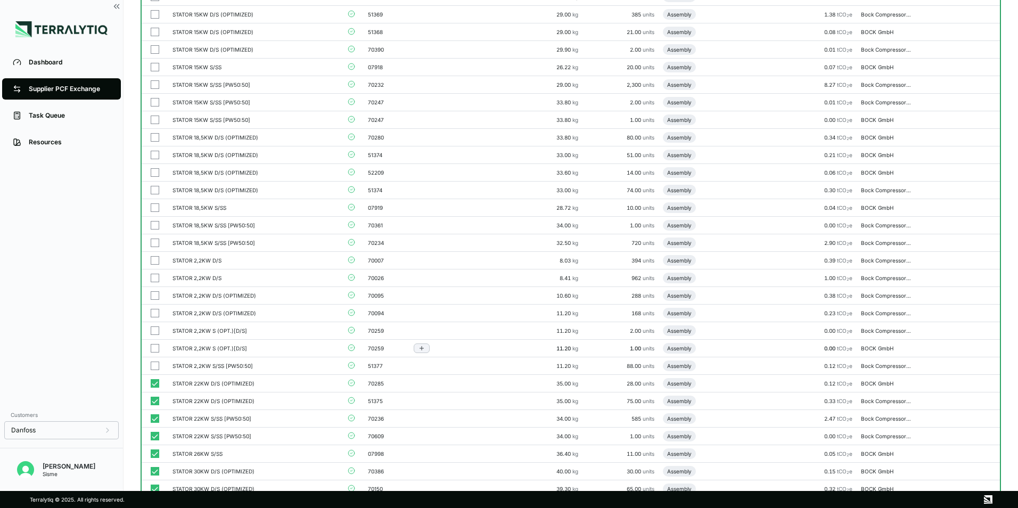
drag, startPoint x: 156, startPoint y: 364, endPoint x: 155, endPoint y: 352, distance: 11.8
click at [156, 363] on button "button" at bounding box center [155, 366] width 9 height 9
click at [155, 346] on button "button" at bounding box center [155, 348] width 9 height 9
click at [154, 334] on button "button" at bounding box center [155, 330] width 9 height 9
click at [154, 312] on button "button" at bounding box center [155, 313] width 9 height 9
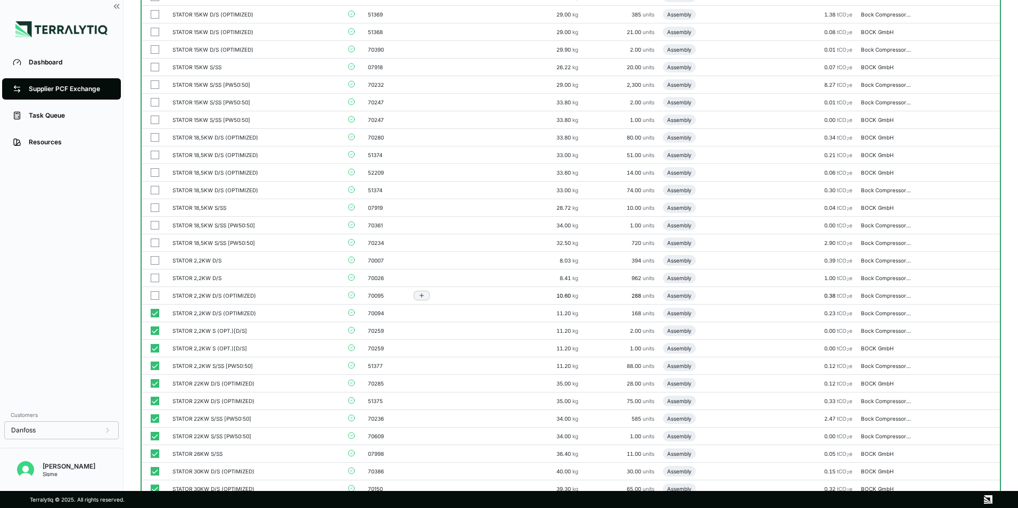
click at [157, 293] on button "button" at bounding box center [155, 295] width 9 height 9
click at [157, 277] on button "button" at bounding box center [155, 278] width 9 height 9
click at [157, 258] on button "button" at bounding box center [155, 260] width 9 height 9
click at [156, 241] on button "button" at bounding box center [155, 243] width 9 height 9
click at [155, 226] on button "button" at bounding box center [155, 225] width 9 height 9
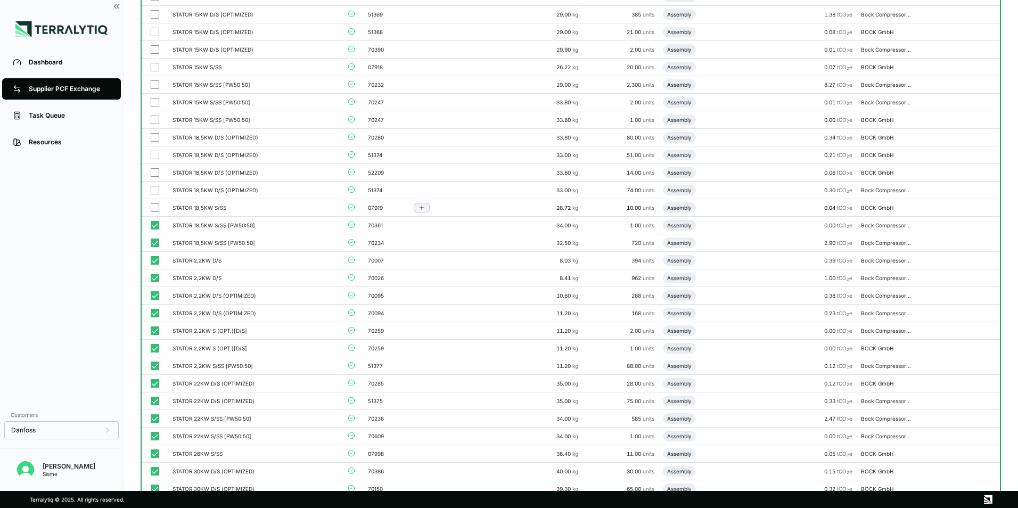
click at [153, 205] on button "button" at bounding box center [155, 207] width 9 height 9
click at [153, 191] on button "button" at bounding box center [155, 190] width 9 height 9
click at [155, 168] on button "button" at bounding box center [155, 172] width 9 height 9
click at [155, 154] on button "button" at bounding box center [155, 155] width 9 height 9
click at [156, 127] on tbody "STATOR 0,73KW D/S 70142 5.74 kg 210 units Assembly 0.15 tCO 2 e BOCK GmbH STATO…" at bounding box center [571, 384] width 859 height 1318
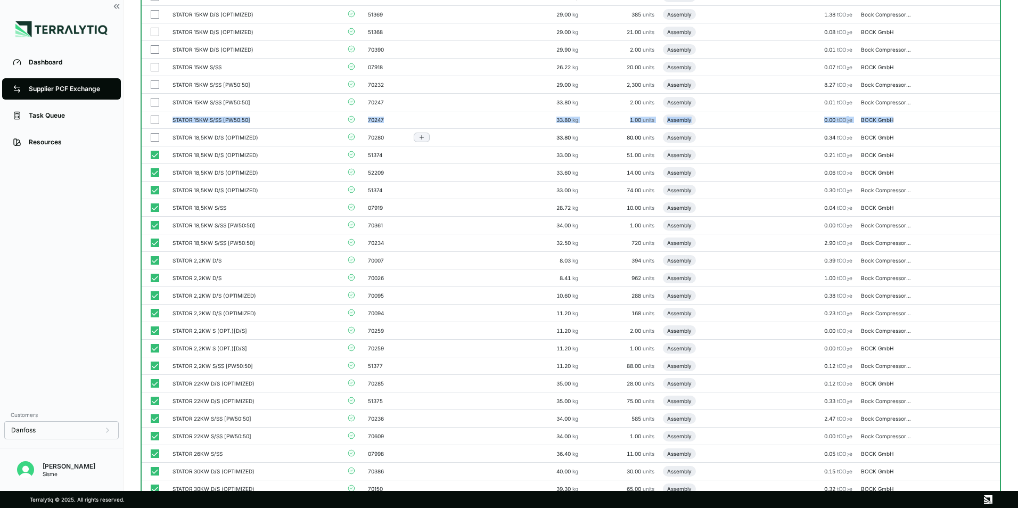
click at [156, 133] on button "button" at bounding box center [155, 137] width 9 height 9
click at [156, 122] on button "button" at bounding box center [155, 120] width 9 height 9
click at [153, 103] on button "button" at bounding box center [155, 102] width 9 height 9
click at [153, 85] on button "button" at bounding box center [155, 84] width 9 height 9
click at [154, 68] on button "button" at bounding box center [155, 67] width 9 height 9
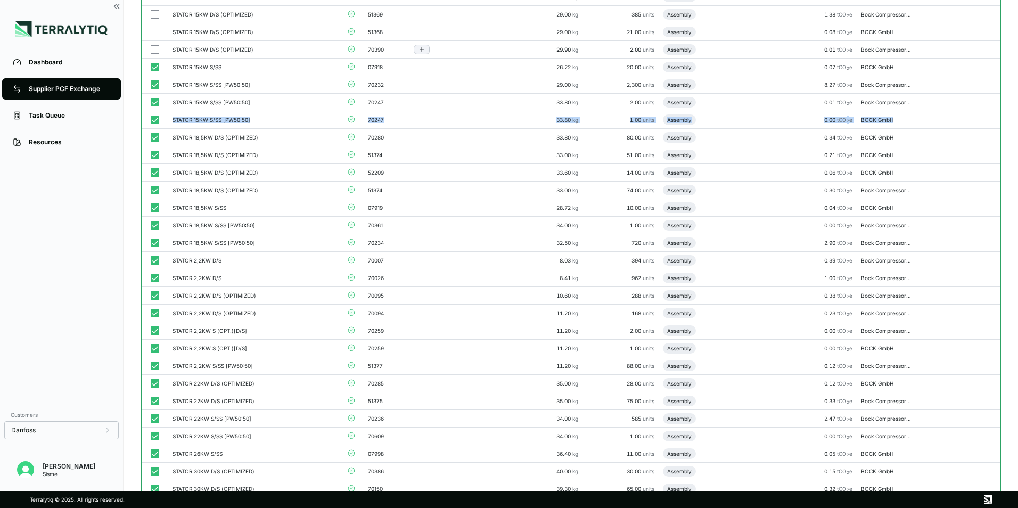
click at [156, 46] on button "button" at bounding box center [155, 49] width 9 height 9
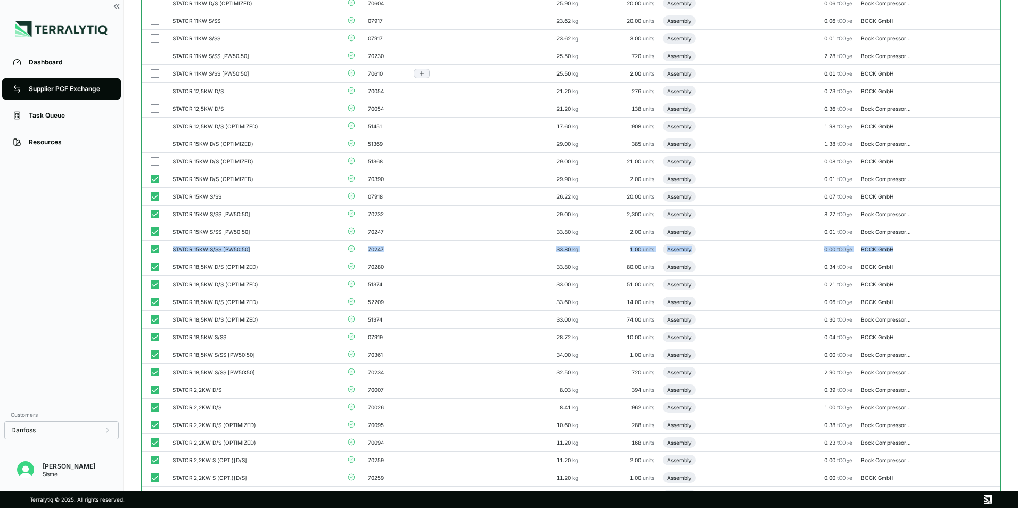
scroll to position [266, 0]
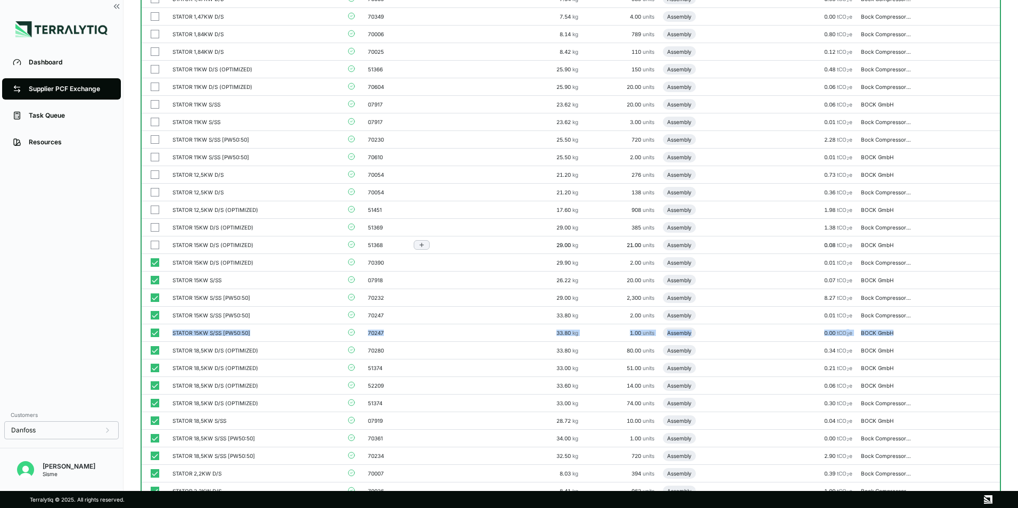
click at [153, 243] on button "button" at bounding box center [155, 245] width 9 height 9
click at [155, 225] on button "button" at bounding box center [155, 227] width 9 height 9
click at [155, 212] on button "button" at bounding box center [155, 210] width 9 height 9
click at [154, 192] on button "button" at bounding box center [155, 192] width 9 height 9
click at [154, 173] on button "button" at bounding box center [155, 174] width 9 height 9
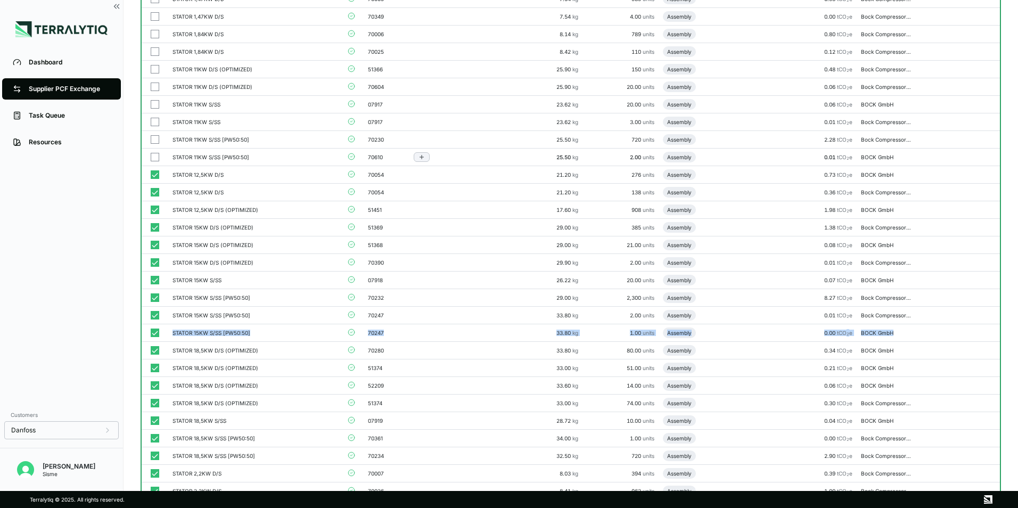
click at [155, 159] on button "button" at bounding box center [155, 157] width 9 height 9
click at [155, 145] on td at bounding box center [155, 140] width 27 height 18
click at [155, 141] on button "button" at bounding box center [155, 139] width 9 height 9
click at [155, 140] on button "button" at bounding box center [155, 139] width 9 height 9
click at [156, 123] on button "button" at bounding box center [155, 122] width 9 height 9
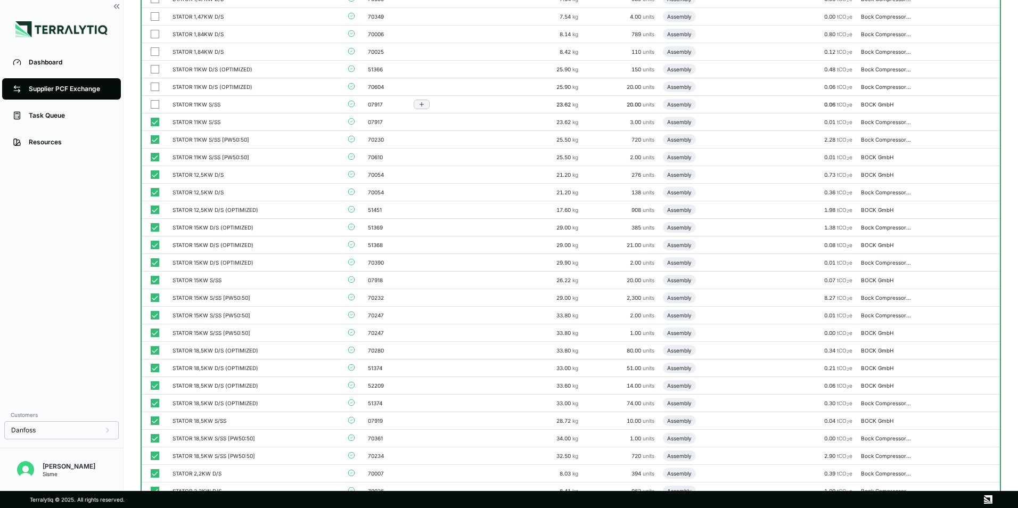
click at [158, 102] on button "button" at bounding box center [155, 104] width 9 height 9
click at [155, 87] on button "button" at bounding box center [155, 87] width 9 height 9
click at [155, 67] on button "button" at bounding box center [155, 69] width 9 height 9
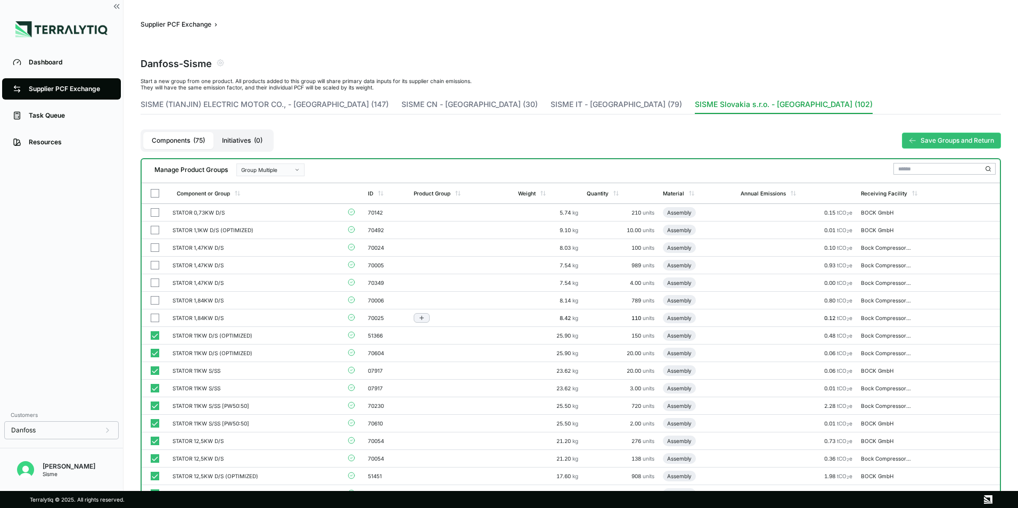
click at [151, 318] on button "button" at bounding box center [155, 318] width 9 height 9
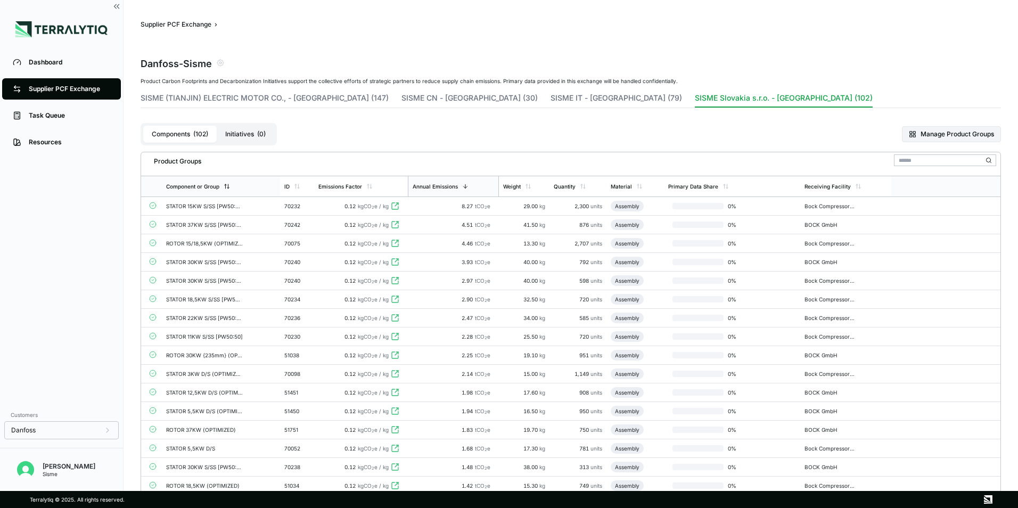
click at [230, 184] on icon at bounding box center [227, 186] width 6 height 6
click at [119, 7] on icon at bounding box center [118, 6] width 2 height 4
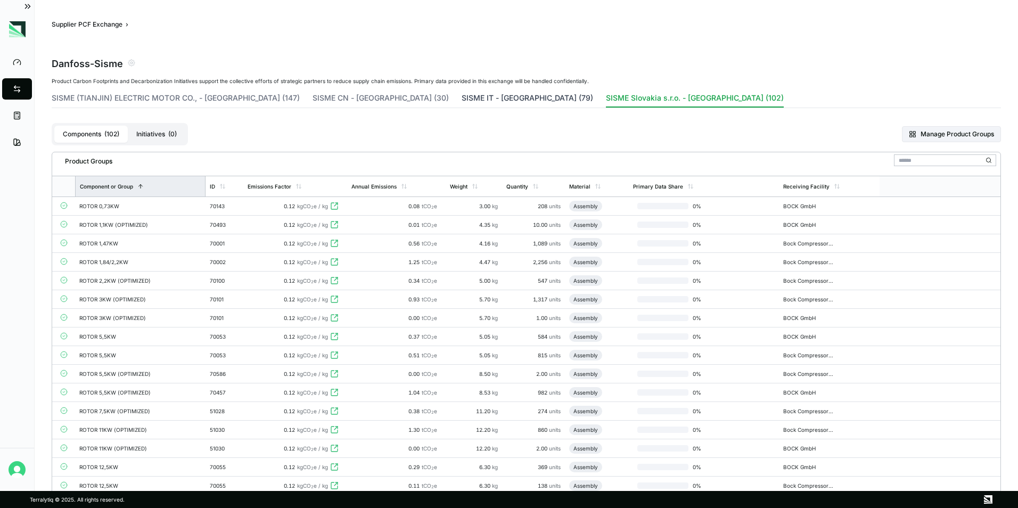
click at [462, 93] on button "SISME IT - [GEOGRAPHIC_DATA] (79)" at bounding box center [528, 100] width 132 height 15
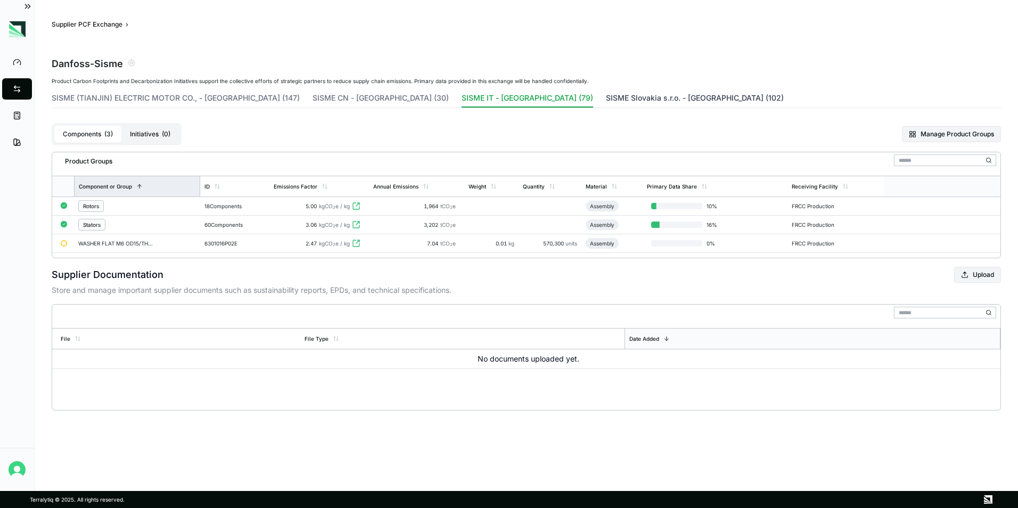
click at [606, 96] on button "SISME Slovakia s.r.o. - [GEOGRAPHIC_DATA] (102)" at bounding box center [695, 100] width 178 height 15
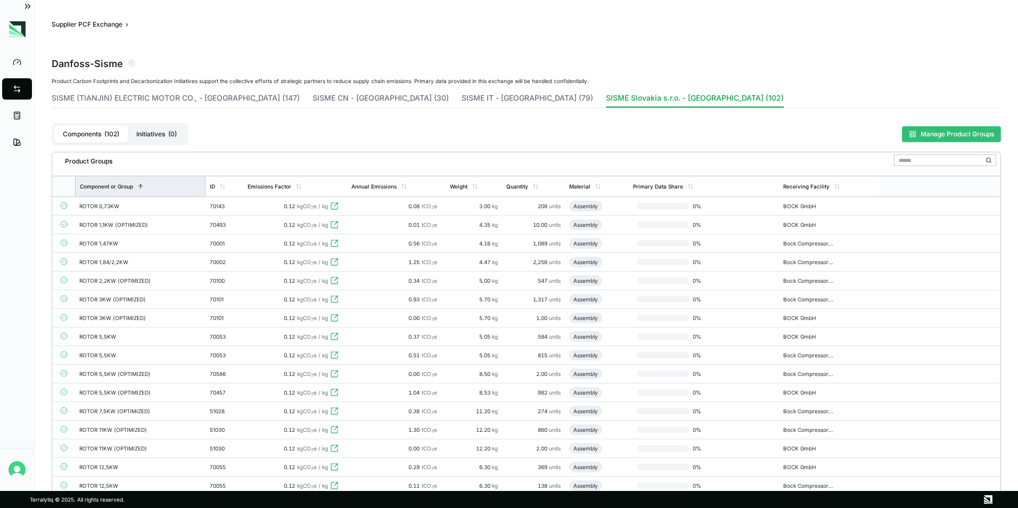
click at [942, 141] on button "Manage Product Groups" at bounding box center [951, 134] width 99 height 16
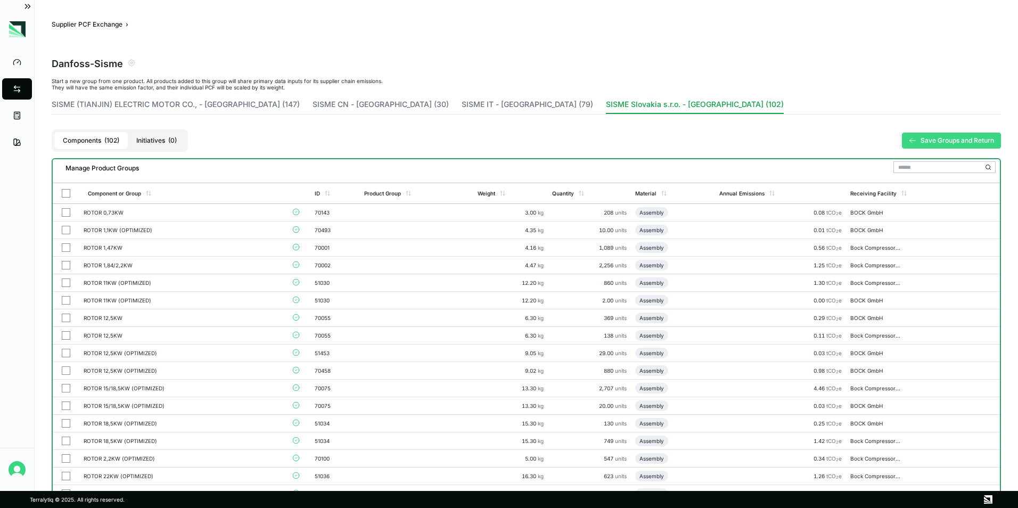
click at [943, 137] on button "Save Groups and Return" at bounding box center [951, 141] width 99 height 16
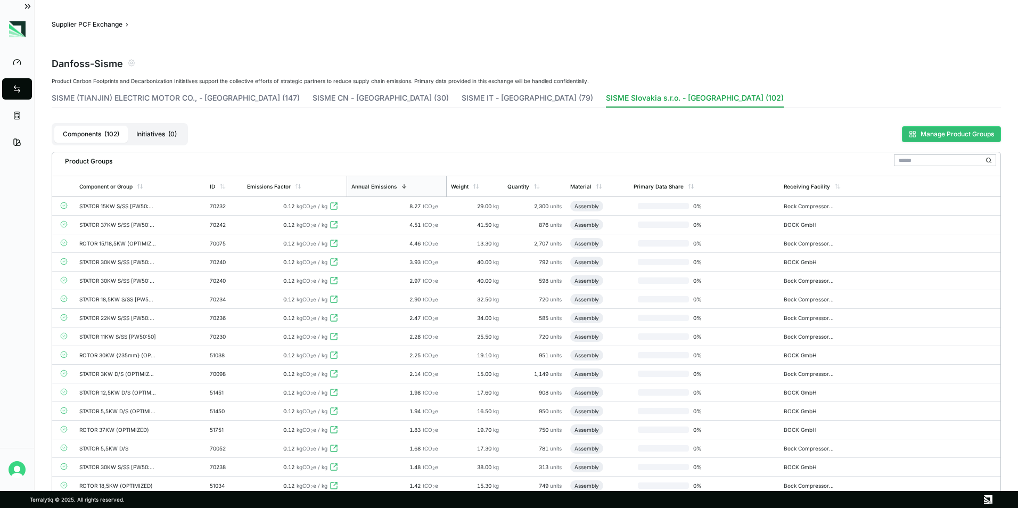
click at [941, 136] on button "Manage Product Groups" at bounding box center [951, 134] width 99 height 16
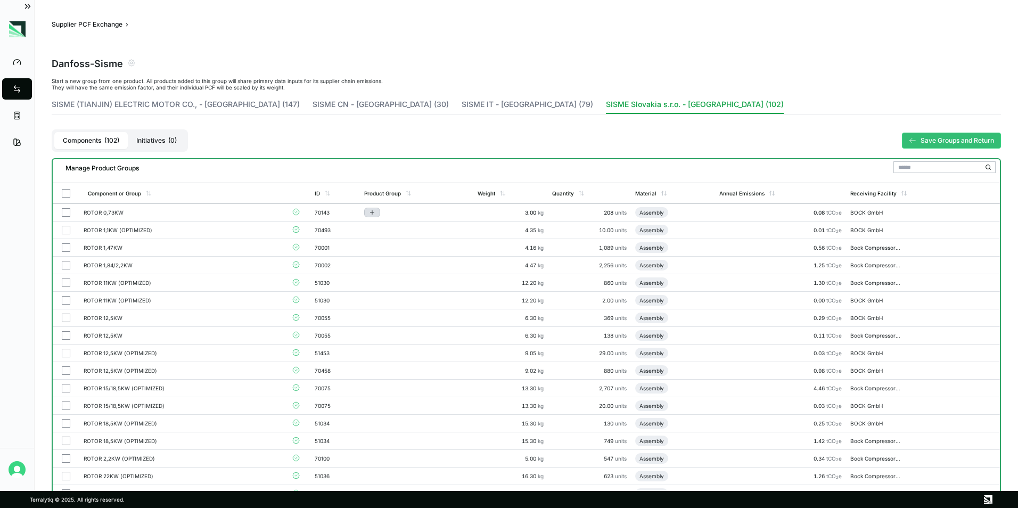
click at [373, 215] on icon "Add to group" at bounding box center [372, 212] width 6 height 6
click at [316, 144] on div "Components ( 102 ) Initiatives ( 0 ) Save Groups and Return" at bounding box center [527, 140] width 950 height 35
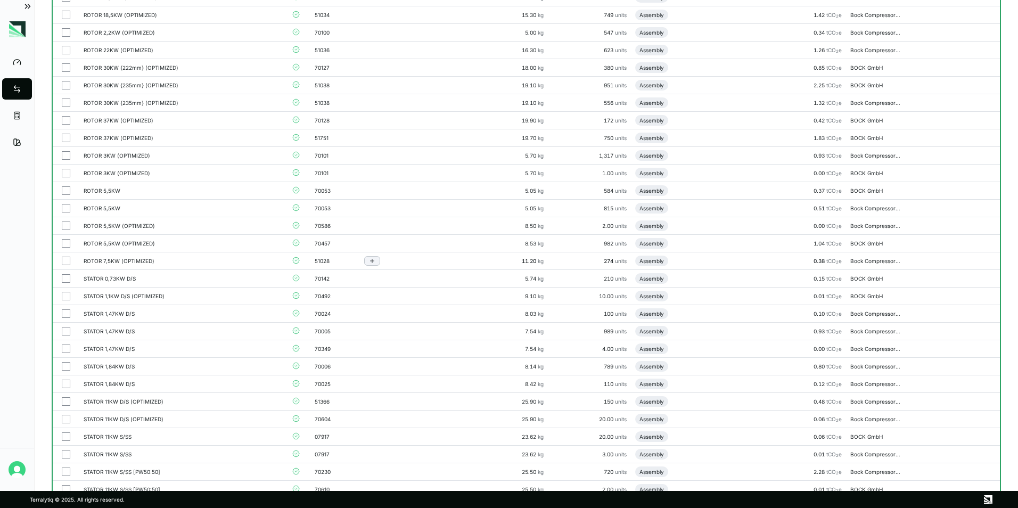
drag, startPoint x: 67, startPoint y: 263, endPoint x: 63, endPoint y: 253, distance: 10.8
click at [67, 263] on button "button" at bounding box center [66, 261] width 9 height 9
click at [63, 243] on button "button" at bounding box center [66, 243] width 9 height 9
click at [62, 225] on button "button" at bounding box center [66, 226] width 9 height 9
click at [64, 206] on button "button" at bounding box center [66, 208] width 9 height 9
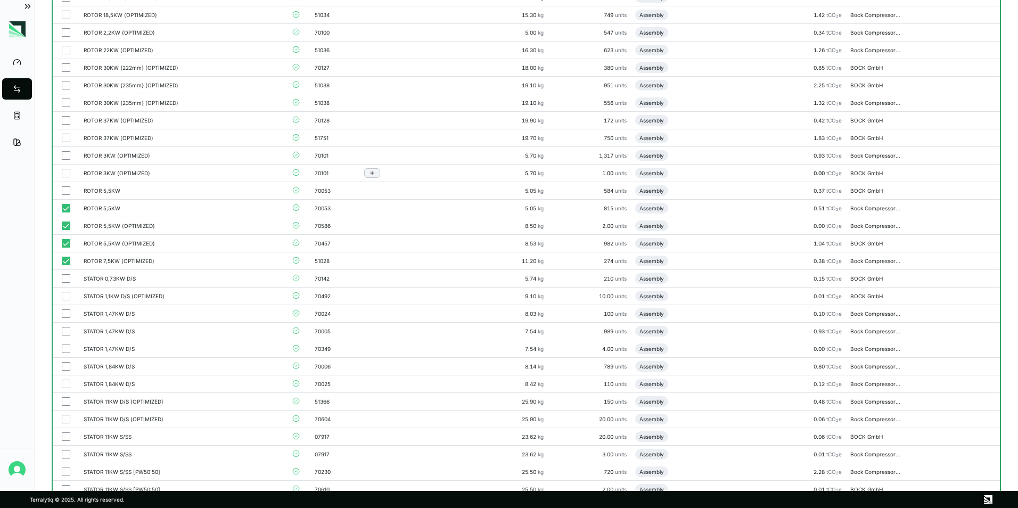
drag, startPoint x: 64, startPoint y: 192, endPoint x: 66, endPoint y: 179, distance: 13.0
click at [64, 191] on button "button" at bounding box center [66, 190] width 9 height 9
click at [68, 172] on button "button" at bounding box center [66, 173] width 9 height 9
click at [68, 158] on button "button" at bounding box center [66, 155] width 9 height 9
click at [68, 140] on button "button" at bounding box center [66, 138] width 9 height 9
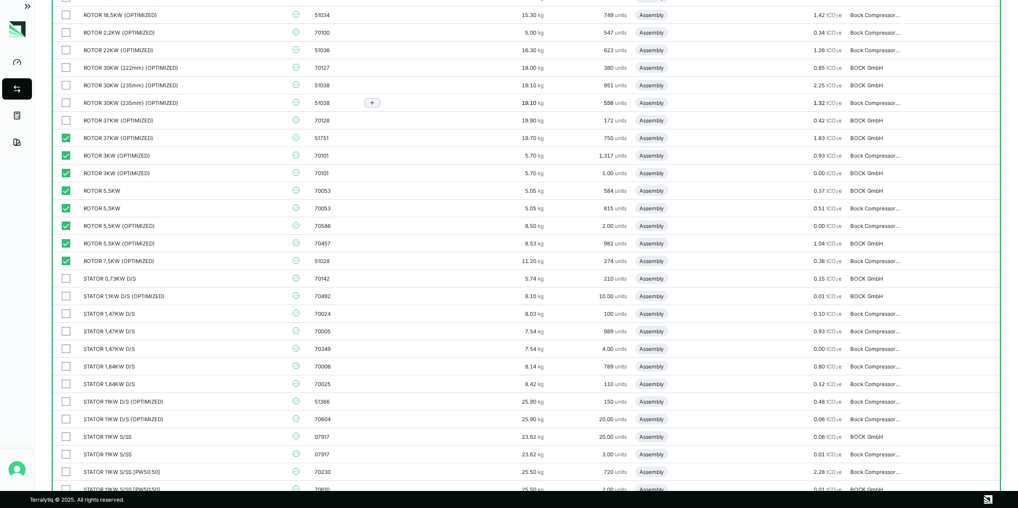
click at [68, 115] on td at bounding box center [66, 121] width 27 height 18
drag, startPoint x: 67, startPoint y: 107, endPoint x: 67, endPoint y: 60, distance: 46.9
click at [67, 105] on button "button" at bounding box center [66, 103] width 9 height 9
click at [66, 82] on button "button" at bounding box center [66, 85] width 9 height 9
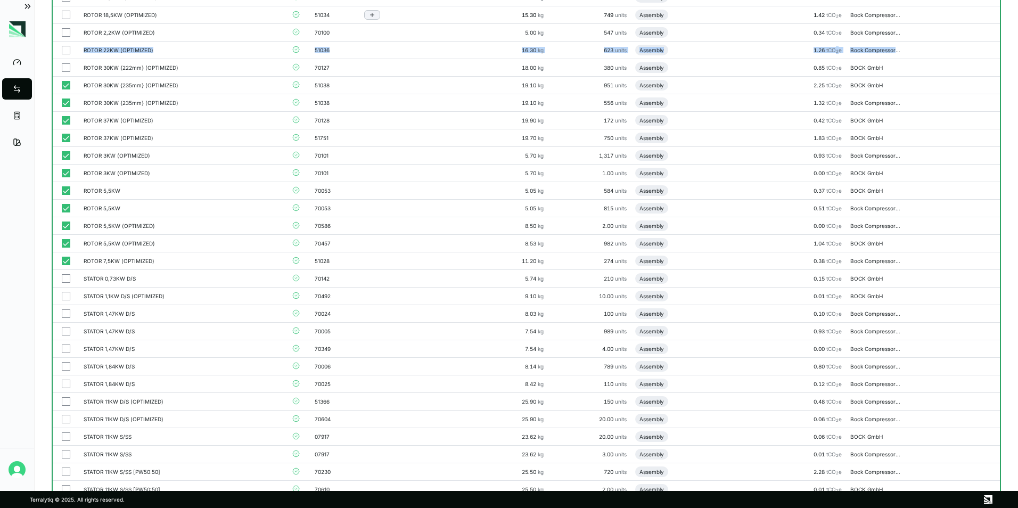
drag, startPoint x: 68, startPoint y: 31, endPoint x: 68, endPoint y: 20, distance: 11.2
click at [68, 24] on td at bounding box center [66, 33] width 27 height 18
click at [70, 53] on button "button" at bounding box center [66, 50] width 9 height 9
click at [70, 62] on td at bounding box center [66, 68] width 27 height 18
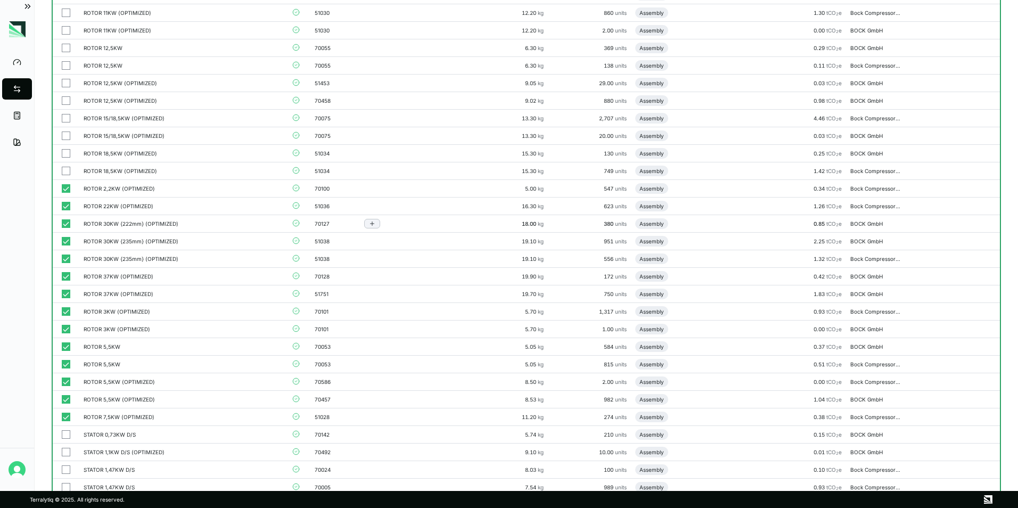
scroll to position [266, 0]
click at [63, 171] on button "button" at bounding box center [66, 174] width 9 height 9
click at [64, 159] on button "button" at bounding box center [66, 157] width 9 height 9
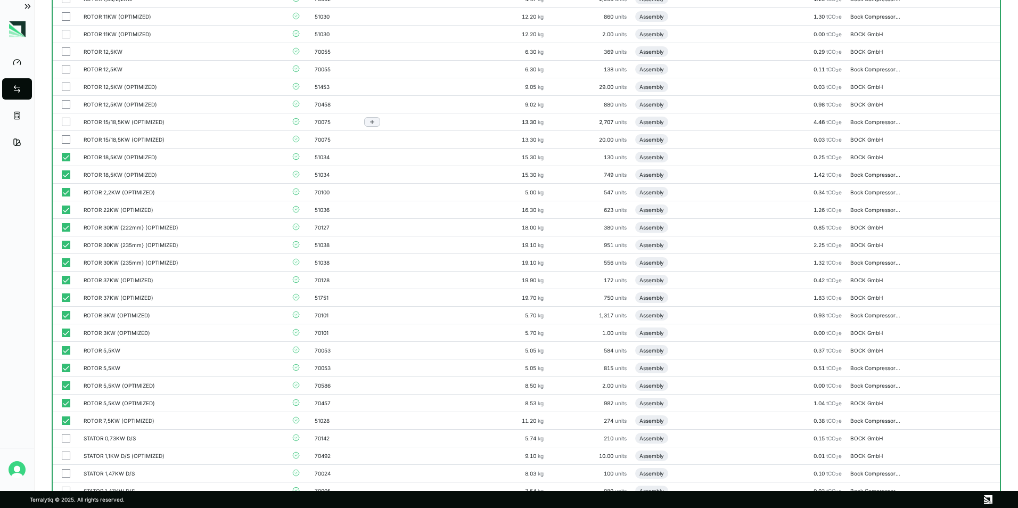
click at [66, 137] on button "button" at bounding box center [66, 139] width 9 height 9
click at [67, 124] on button "button" at bounding box center [66, 122] width 9 height 9
drag, startPoint x: 67, startPoint y: 104, endPoint x: 67, endPoint y: 88, distance: 15.4
click at [67, 103] on button "button" at bounding box center [66, 104] width 9 height 9
click at [67, 86] on button "button" at bounding box center [66, 87] width 9 height 9
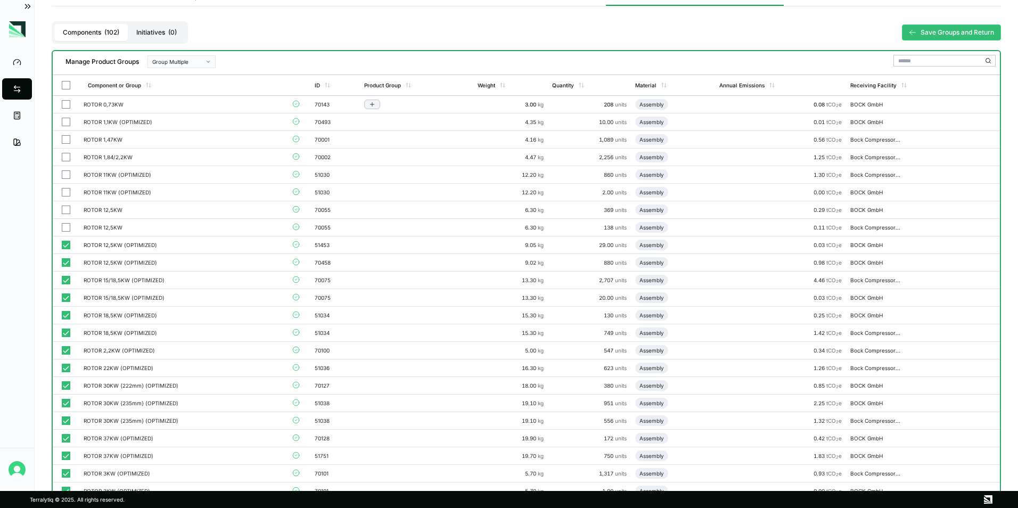
scroll to position [0, 0]
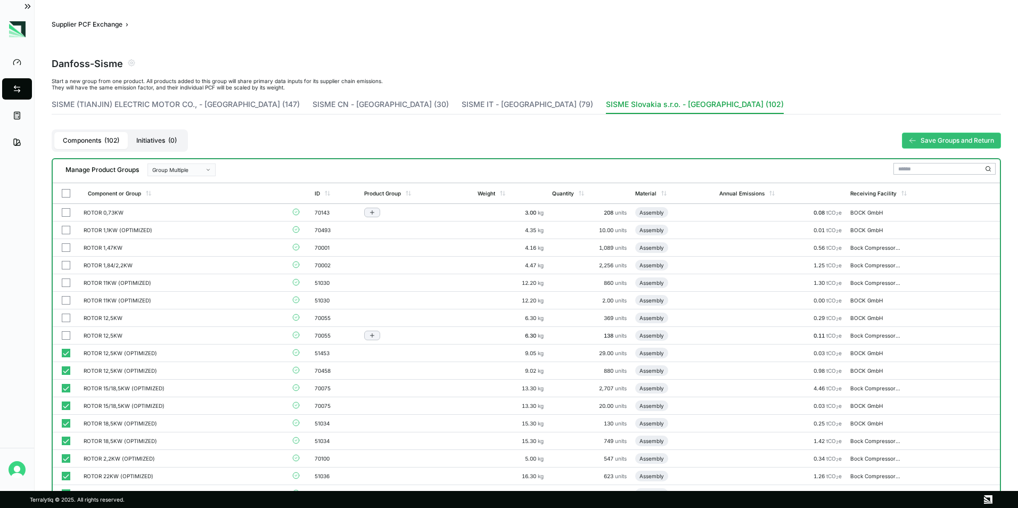
click at [63, 333] on button "button" at bounding box center [66, 335] width 9 height 9
click at [64, 319] on button "button" at bounding box center [66, 318] width 9 height 9
click at [65, 301] on button "button" at bounding box center [66, 300] width 9 height 9
click at [67, 279] on button "button" at bounding box center [66, 283] width 9 height 9
drag, startPoint x: 67, startPoint y: 268, endPoint x: 66, endPoint y: 257, distance: 11.2
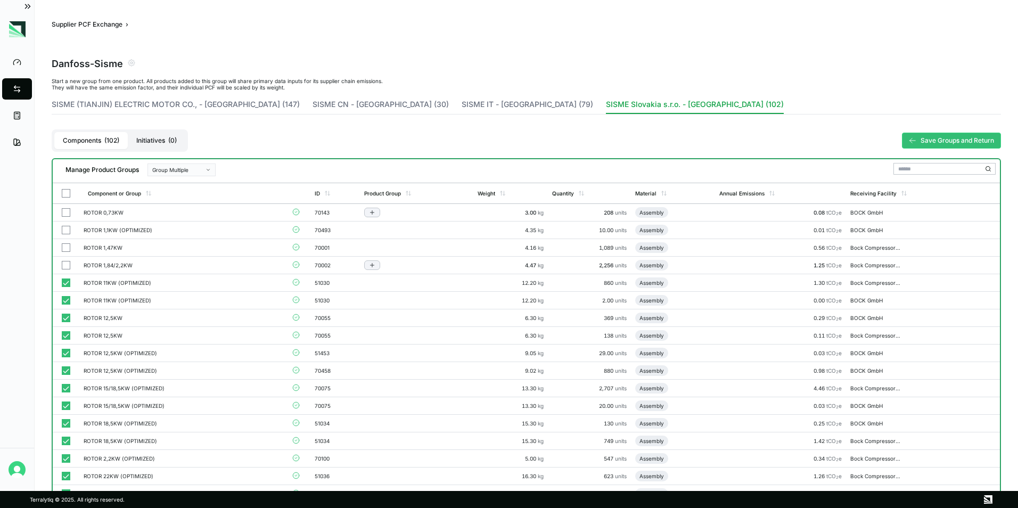
click at [67, 267] on button "button" at bounding box center [66, 265] width 9 height 9
click at [66, 242] on td at bounding box center [66, 248] width 27 height 18
click at [67, 231] on button "button" at bounding box center [66, 230] width 9 height 9
click at [67, 211] on button "button" at bounding box center [66, 212] width 9 height 9
click at [193, 176] on button "Group Multiple" at bounding box center [182, 170] width 68 height 13
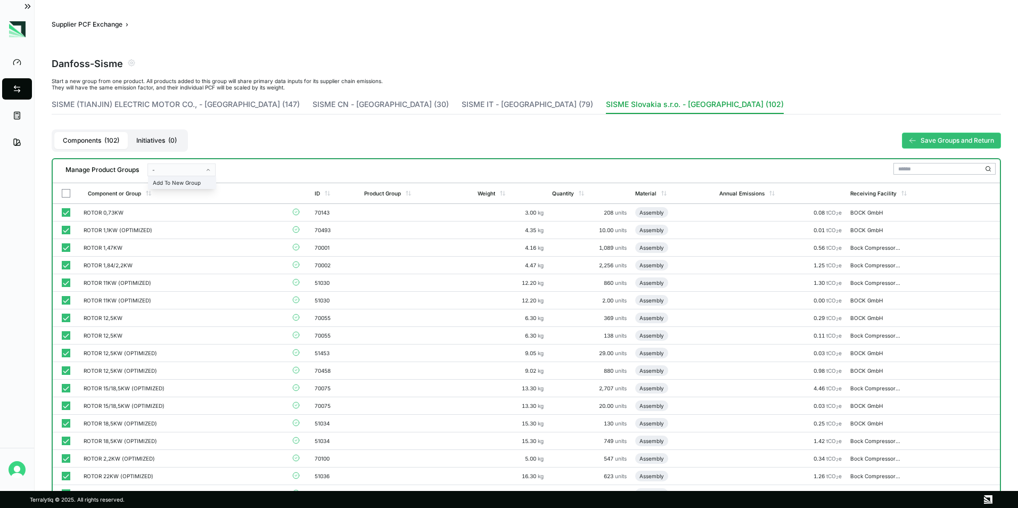
click at [193, 177] on div "Add To New Group" at bounding box center [182, 183] width 67 height 12
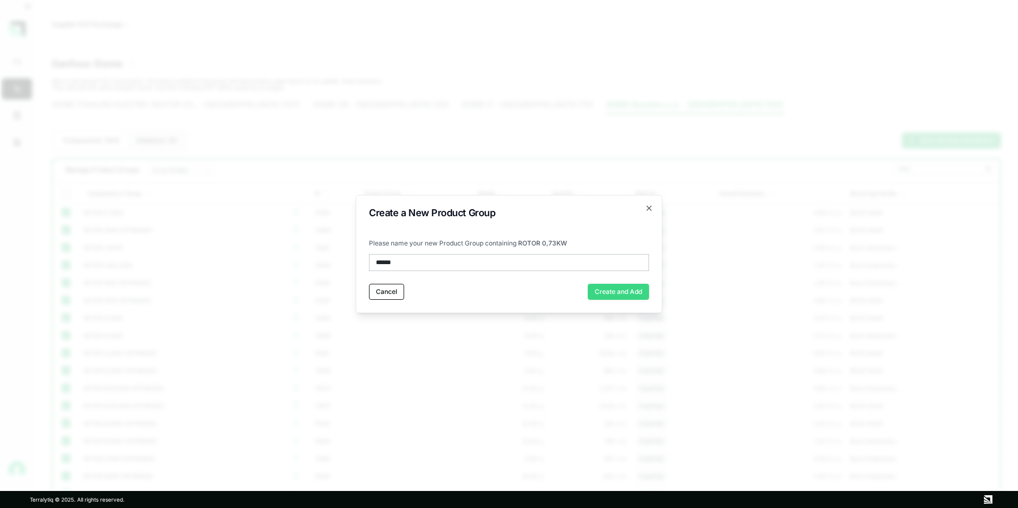
type input "******"
click at [623, 285] on button "Create and Add" at bounding box center [618, 292] width 61 height 16
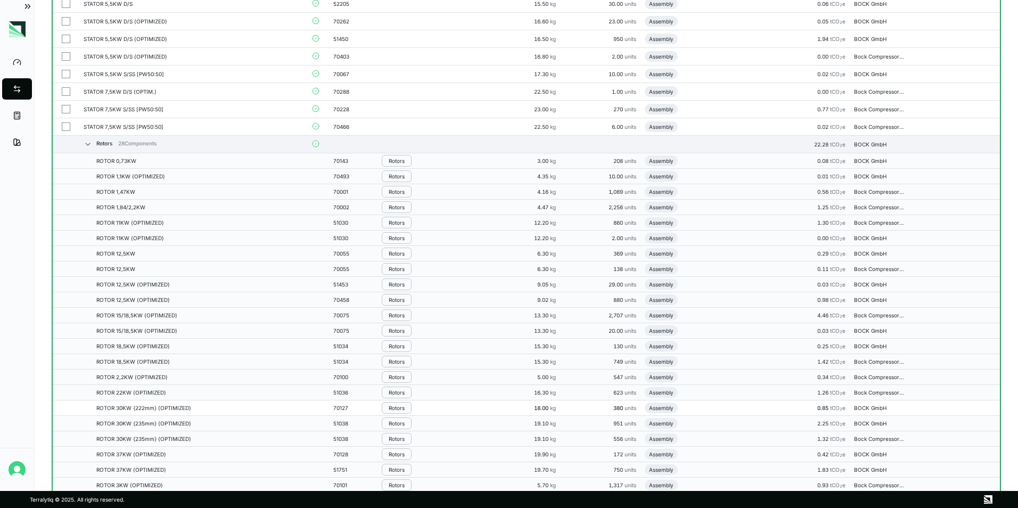
scroll to position [1278, 0]
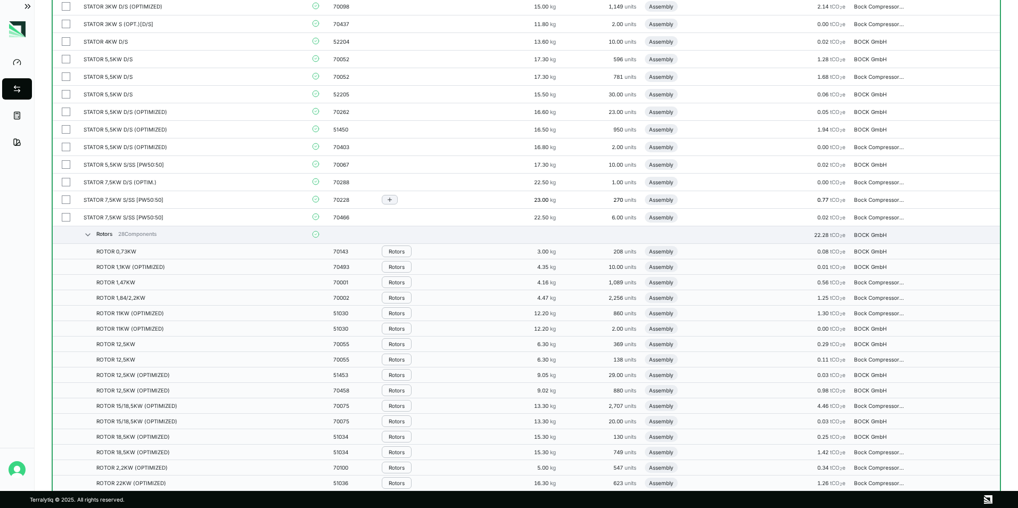
drag, startPoint x: 64, startPoint y: 219, endPoint x: 62, endPoint y: 205, distance: 15.0
click at [64, 219] on button "button" at bounding box center [66, 217] width 9 height 9
drag, startPoint x: 62, startPoint y: 198, endPoint x: 65, endPoint y: 186, distance: 12.0
click at [62, 197] on button "button" at bounding box center [66, 199] width 9 height 9
click at [67, 176] on td at bounding box center [66, 183] width 27 height 18
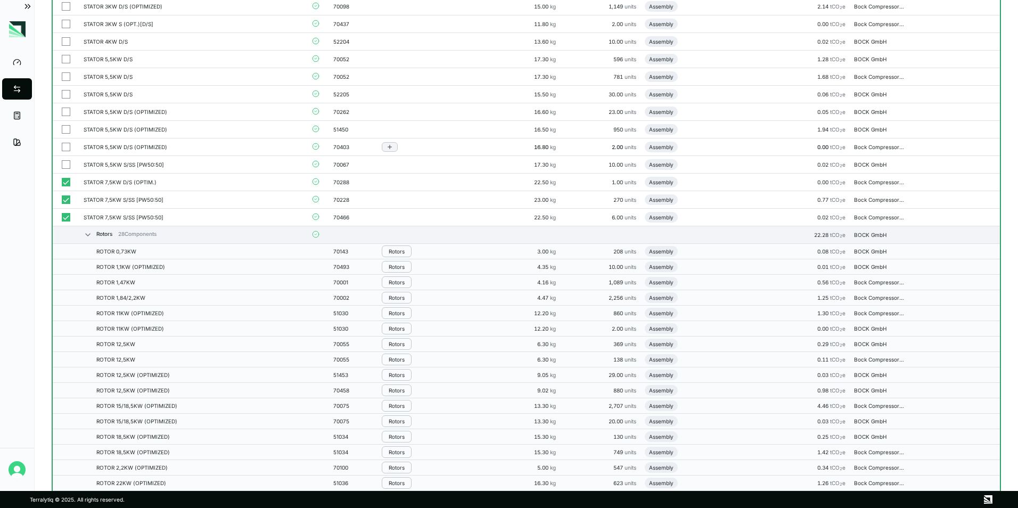
drag, startPoint x: 67, startPoint y: 162, endPoint x: 67, endPoint y: 149, distance: 13.8
click at [67, 160] on button "button" at bounding box center [66, 164] width 9 height 9
click at [67, 146] on button "button" at bounding box center [66, 147] width 9 height 9
drag, startPoint x: 68, startPoint y: 130, endPoint x: 72, endPoint y: 111, distance: 19.6
click at [68, 129] on button "button" at bounding box center [66, 129] width 9 height 9
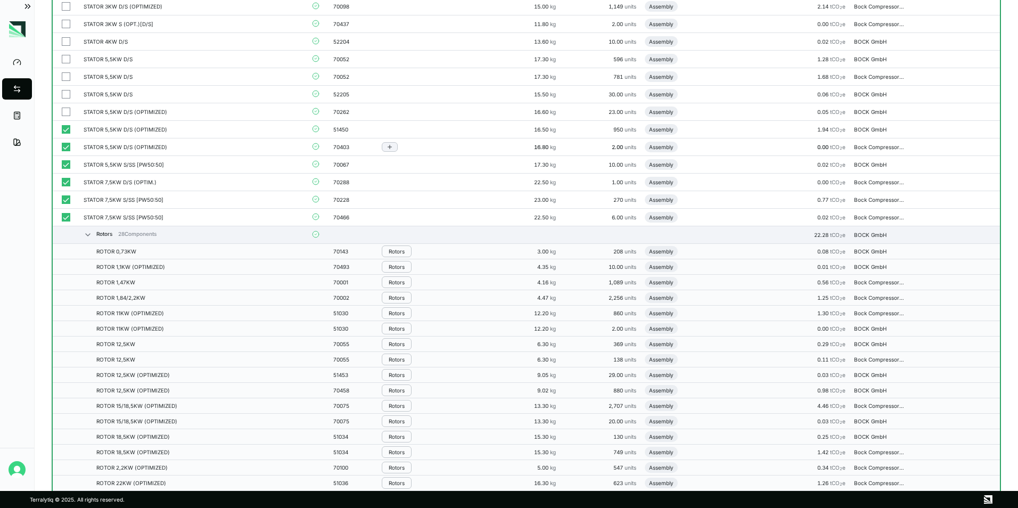
click at [67, 112] on button "button" at bounding box center [66, 112] width 9 height 9
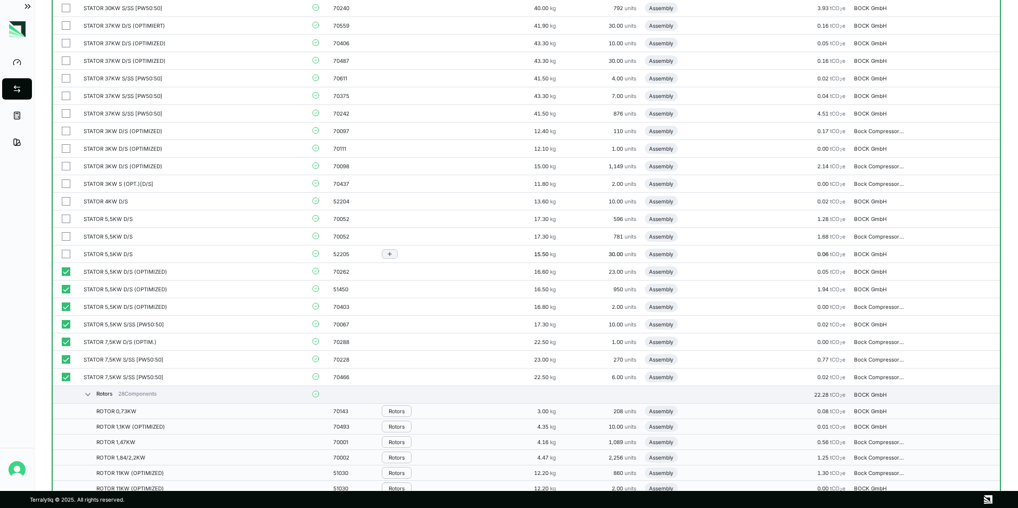
click at [69, 255] on button "button" at bounding box center [66, 254] width 9 height 9
click at [67, 234] on button "button" at bounding box center [66, 236] width 9 height 9
click at [66, 216] on button "button" at bounding box center [66, 219] width 9 height 9
click at [66, 200] on button "button" at bounding box center [66, 201] width 9 height 9
click at [65, 182] on button "button" at bounding box center [66, 183] width 9 height 9
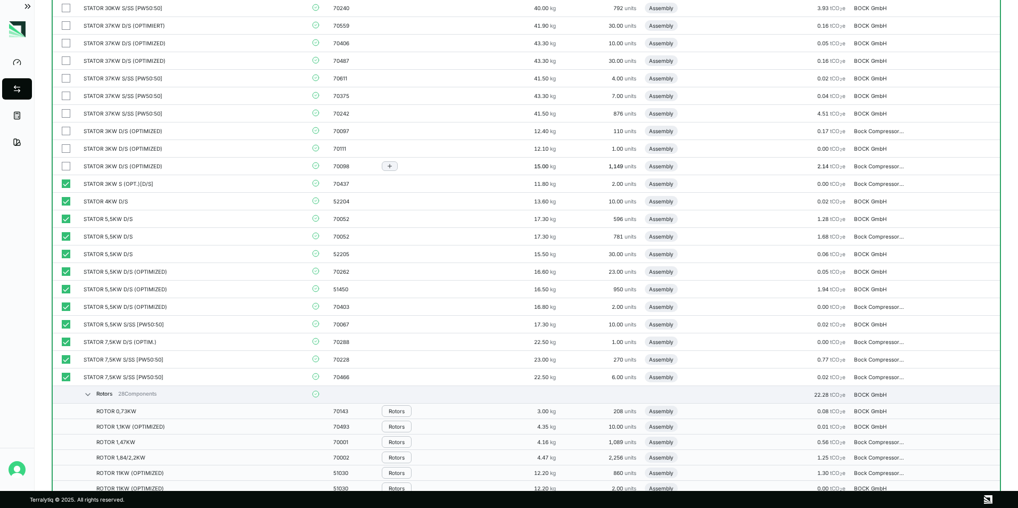
click at [65, 162] on button "button" at bounding box center [66, 166] width 9 height 9
click at [66, 143] on td at bounding box center [66, 149] width 27 height 18
click at [66, 127] on button "button" at bounding box center [66, 131] width 9 height 9
drag, startPoint x: 66, startPoint y: 116, endPoint x: 66, endPoint y: 102, distance: 14.4
click at [66, 115] on button "button" at bounding box center [66, 113] width 9 height 9
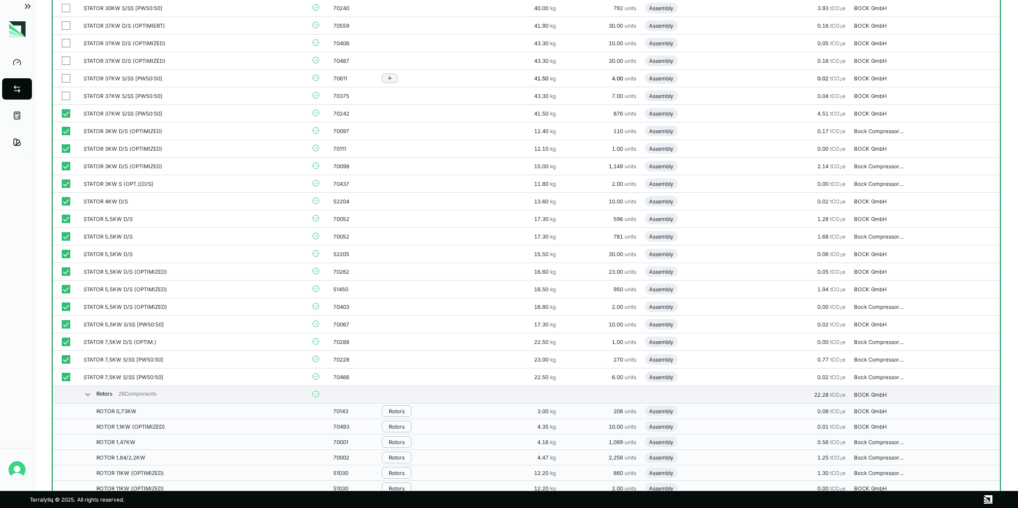
drag, startPoint x: 65, startPoint y: 96, endPoint x: 64, endPoint y: 81, distance: 15.0
click at [64, 94] on button "button" at bounding box center [66, 96] width 9 height 9
drag, startPoint x: 64, startPoint y: 74, endPoint x: 65, endPoint y: 43, distance: 30.9
click at [64, 74] on button "button" at bounding box center [66, 78] width 9 height 9
click at [64, 57] on button "button" at bounding box center [66, 60] width 9 height 9
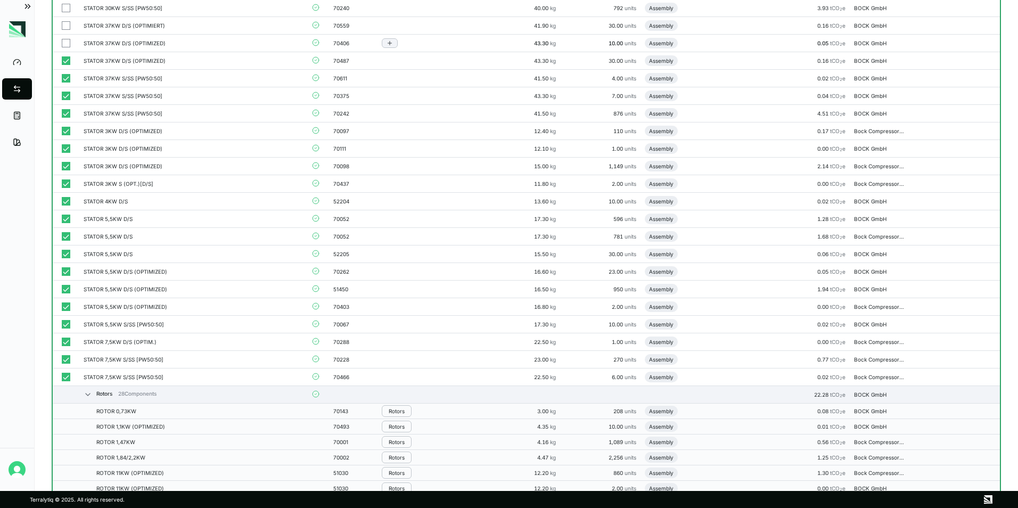
click at [65, 43] on button "button" at bounding box center [66, 43] width 9 height 9
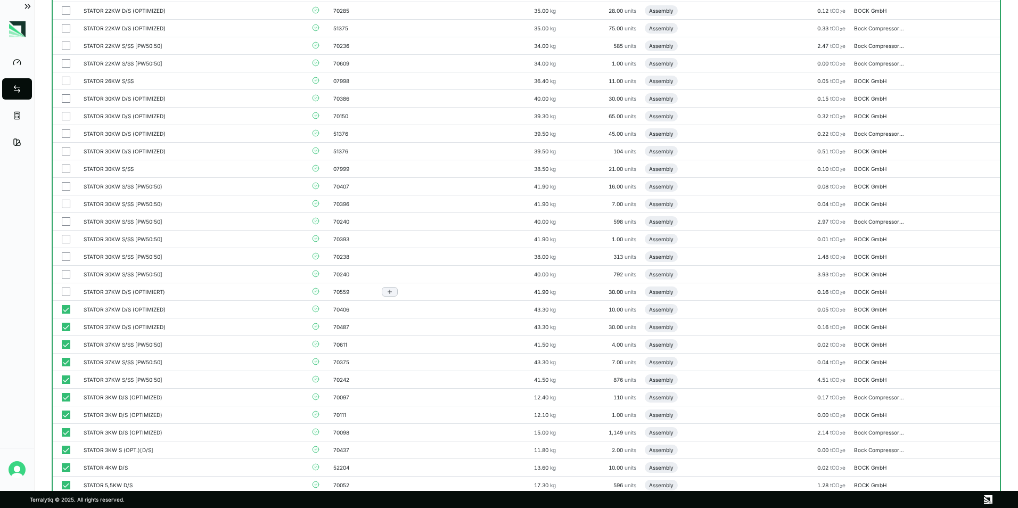
click at [63, 291] on button "button" at bounding box center [66, 292] width 9 height 9
click at [68, 272] on button "button" at bounding box center [66, 274] width 9 height 9
click at [65, 256] on button "button" at bounding box center [66, 256] width 9 height 9
click at [64, 242] on button "button" at bounding box center [66, 239] width 9 height 9
click at [64, 222] on button "button" at bounding box center [66, 221] width 9 height 9
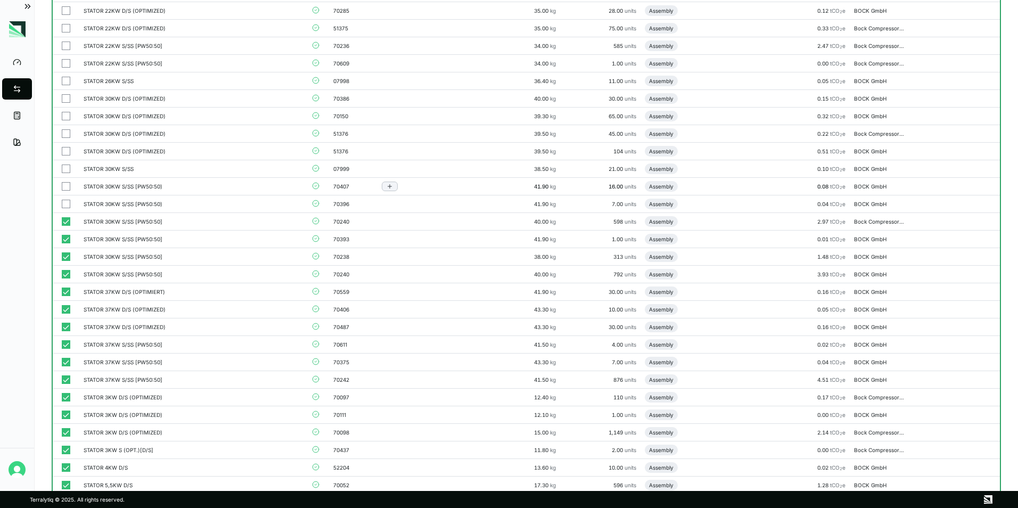
drag, startPoint x: 66, startPoint y: 207, endPoint x: 60, endPoint y: 183, distance: 24.2
click at [65, 204] on button "button" at bounding box center [66, 204] width 9 height 9
click at [60, 182] on td at bounding box center [66, 187] width 27 height 18
click at [64, 164] on td at bounding box center [66, 169] width 27 height 18
click at [66, 152] on button "button" at bounding box center [66, 151] width 9 height 9
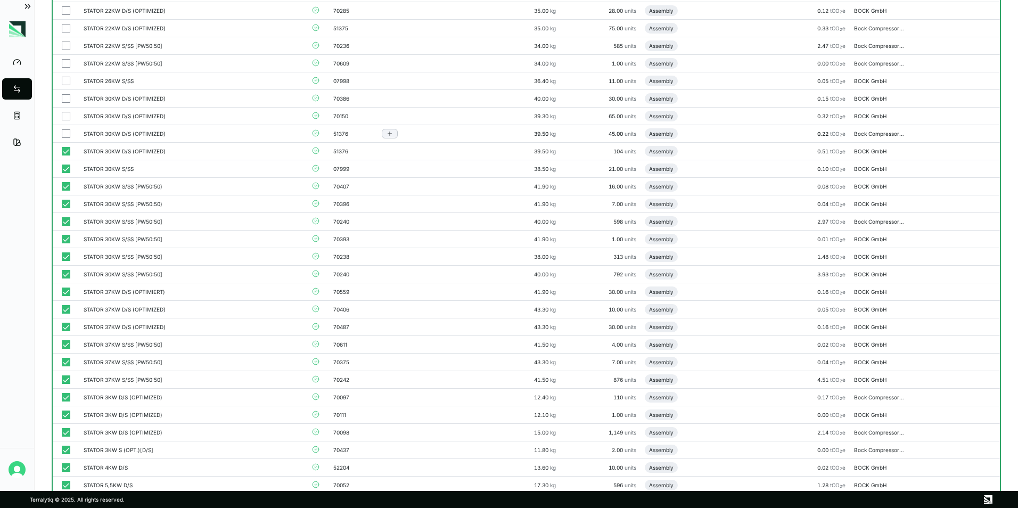
click at [66, 131] on button "button" at bounding box center [66, 133] width 9 height 9
drag, startPoint x: 65, startPoint y: 116, endPoint x: 65, endPoint y: 104, distance: 11.7
click at [65, 115] on button "button" at bounding box center [66, 116] width 9 height 9
click at [65, 97] on button "button" at bounding box center [66, 98] width 9 height 9
click at [66, 77] on button "button" at bounding box center [66, 81] width 9 height 9
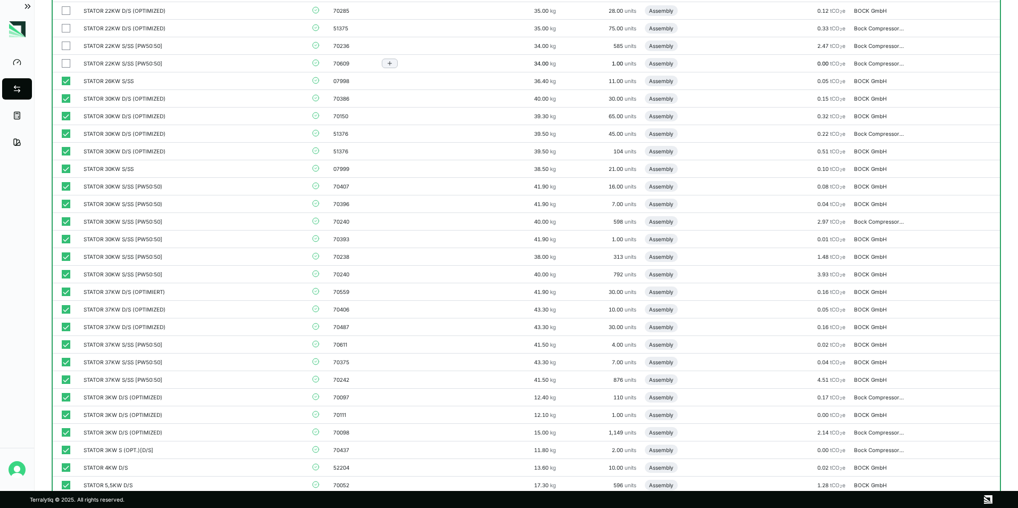
click at [66, 60] on button "button" at bounding box center [66, 63] width 9 height 9
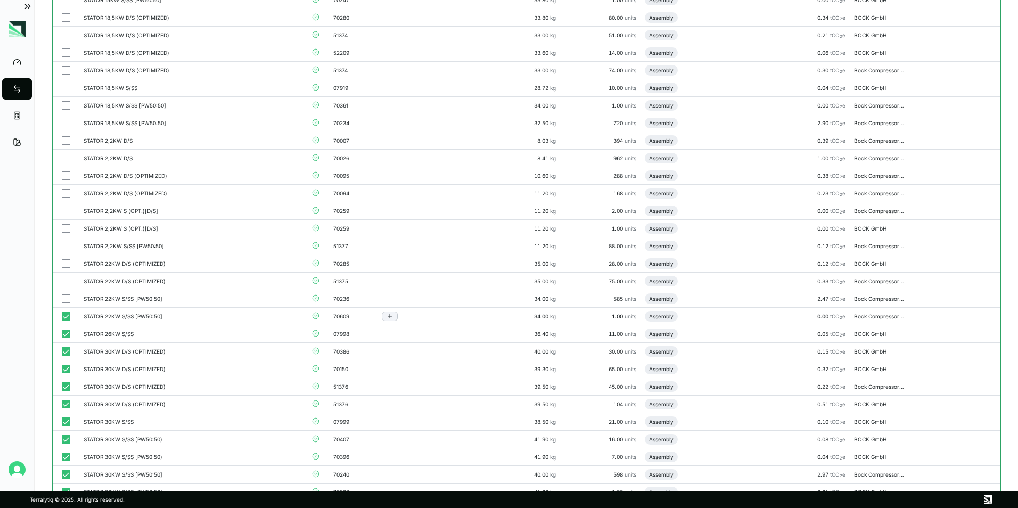
scroll to position [479, 0]
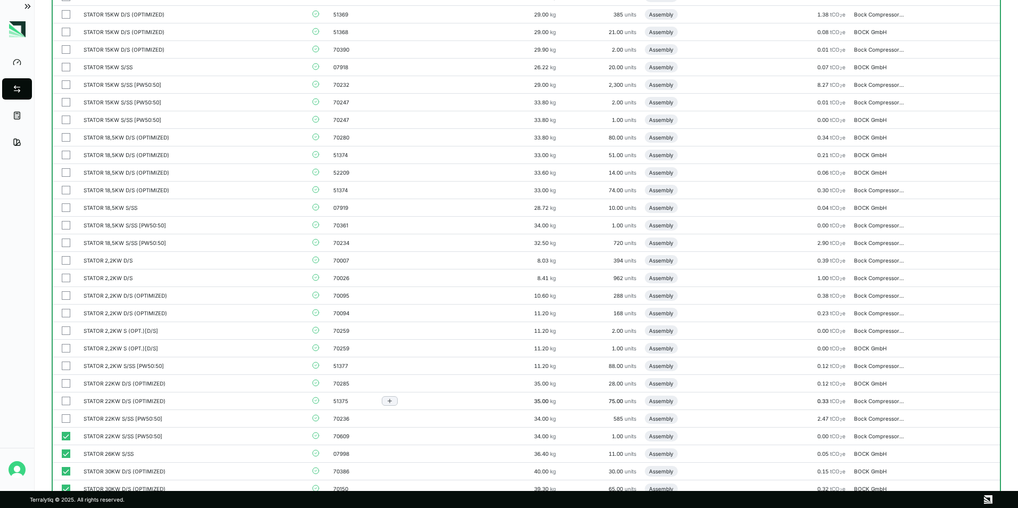
click at [67, 416] on button "button" at bounding box center [66, 418] width 9 height 9
click at [63, 397] on button "button" at bounding box center [66, 401] width 9 height 9
click at [63, 384] on button "button" at bounding box center [66, 383] width 9 height 9
click at [66, 366] on button "button" at bounding box center [66, 366] width 9 height 9
click at [65, 348] on button "button" at bounding box center [66, 348] width 9 height 9
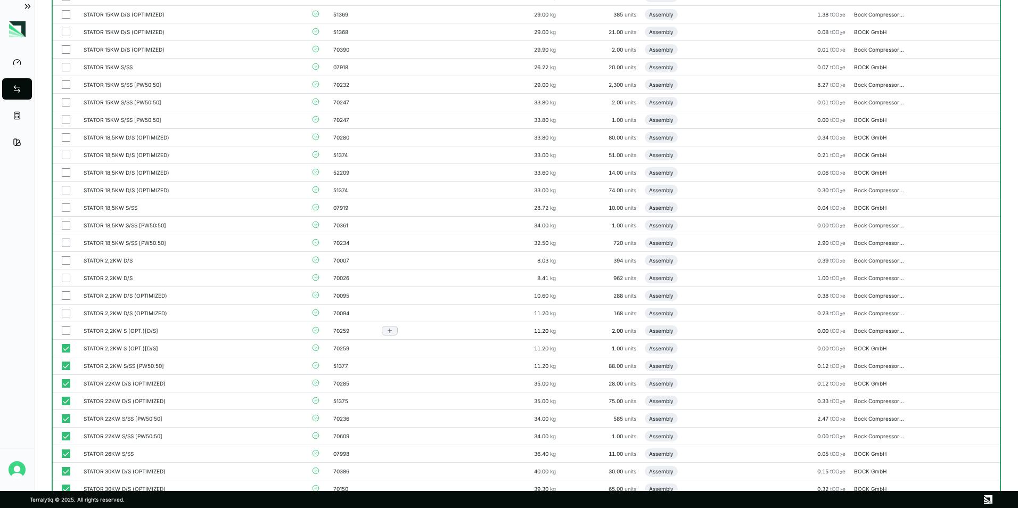
click at [65, 330] on button "button" at bounding box center [66, 330] width 9 height 9
click at [67, 309] on button "button" at bounding box center [66, 313] width 9 height 9
click at [68, 296] on button "button" at bounding box center [66, 295] width 9 height 9
click at [67, 281] on button "button" at bounding box center [66, 278] width 9 height 9
click at [65, 260] on button "button" at bounding box center [66, 260] width 9 height 9
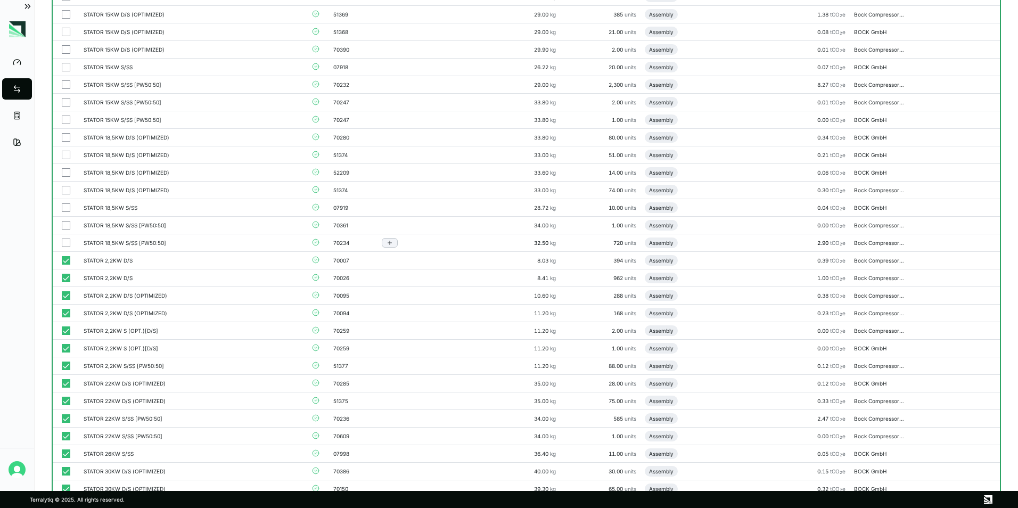
click at [62, 241] on button "button" at bounding box center [66, 243] width 9 height 9
click at [68, 223] on button "button" at bounding box center [66, 225] width 9 height 9
click at [68, 207] on button "button" at bounding box center [66, 207] width 9 height 9
click at [67, 187] on button "button" at bounding box center [66, 190] width 9 height 9
click at [67, 174] on button "button" at bounding box center [66, 172] width 9 height 9
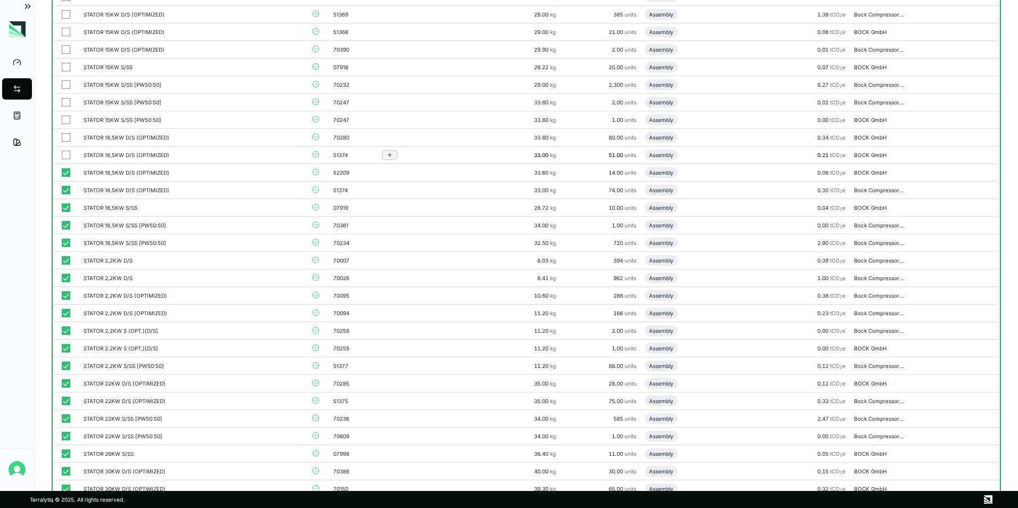
click at [67, 152] on button "button" at bounding box center [66, 155] width 9 height 9
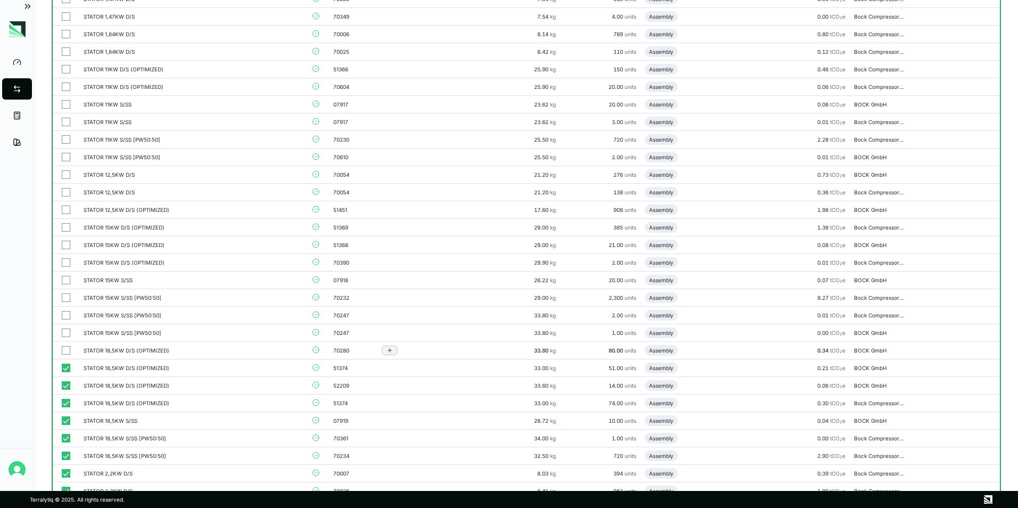
click at [69, 353] on button "button" at bounding box center [66, 350] width 9 height 9
click at [66, 335] on button "button" at bounding box center [66, 333] width 9 height 9
click at [66, 320] on td at bounding box center [66, 316] width 27 height 18
click at [67, 296] on button "button" at bounding box center [66, 297] width 9 height 9
click at [69, 281] on button "button" at bounding box center [66, 280] width 9 height 9
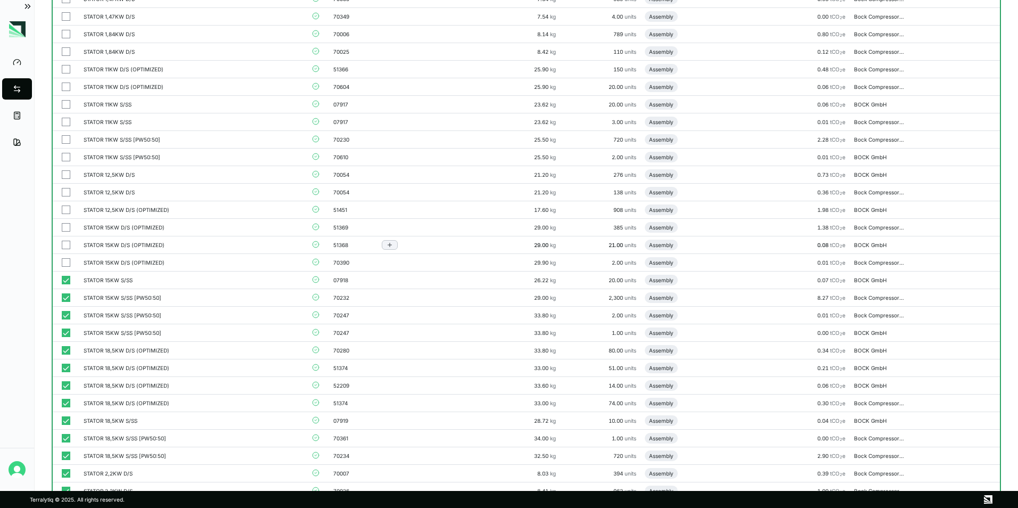
click at [67, 260] on button "button" at bounding box center [66, 262] width 9 height 9
click at [67, 247] on button "button" at bounding box center [66, 245] width 9 height 9
drag, startPoint x: 69, startPoint y: 229, endPoint x: 69, endPoint y: 220, distance: 9.1
click at [69, 228] on button "button" at bounding box center [66, 227] width 9 height 9
drag, startPoint x: 70, startPoint y: 211, endPoint x: 67, endPoint y: 191, distance: 20.5
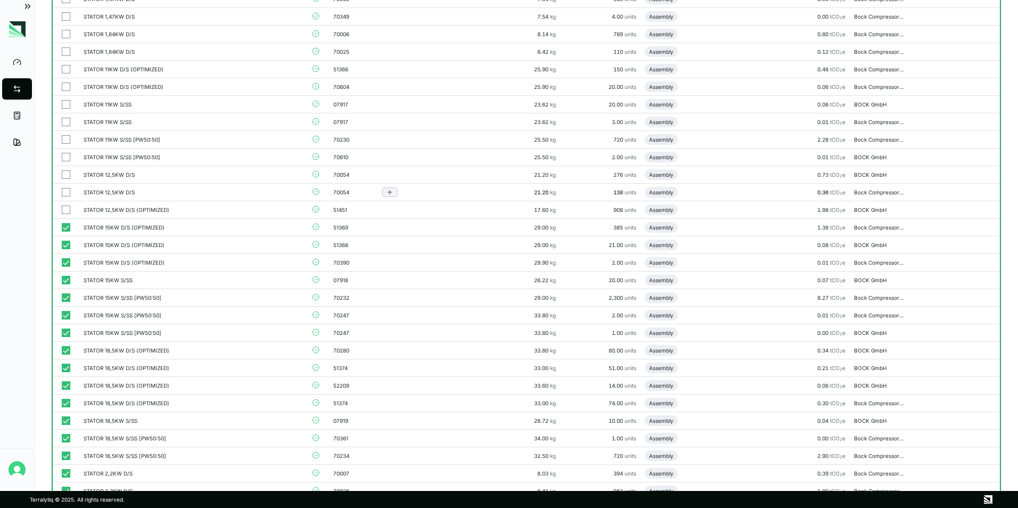
click at [70, 211] on div at bounding box center [66, 210] width 10 height 9
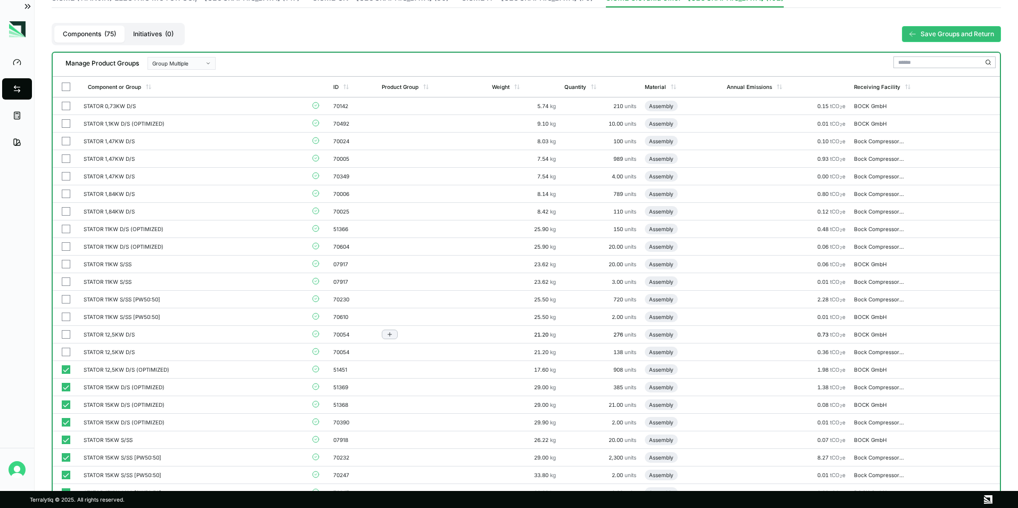
drag, startPoint x: 62, startPoint y: 352, endPoint x: 62, endPoint y: 338, distance: 13.9
click at [62, 352] on button "button" at bounding box center [66, 352] width 9 height 9
click at [62, 334] on button "button" at bounding box center [66, 334] width 9 height 9
click at [68, 317] on button "button" at bounding box center [66, 317] width 9 height 9
drag, startPoint x: 67, startPoint y: 299, endPoint x: 67, endPoint y: 286, distance: 12.8
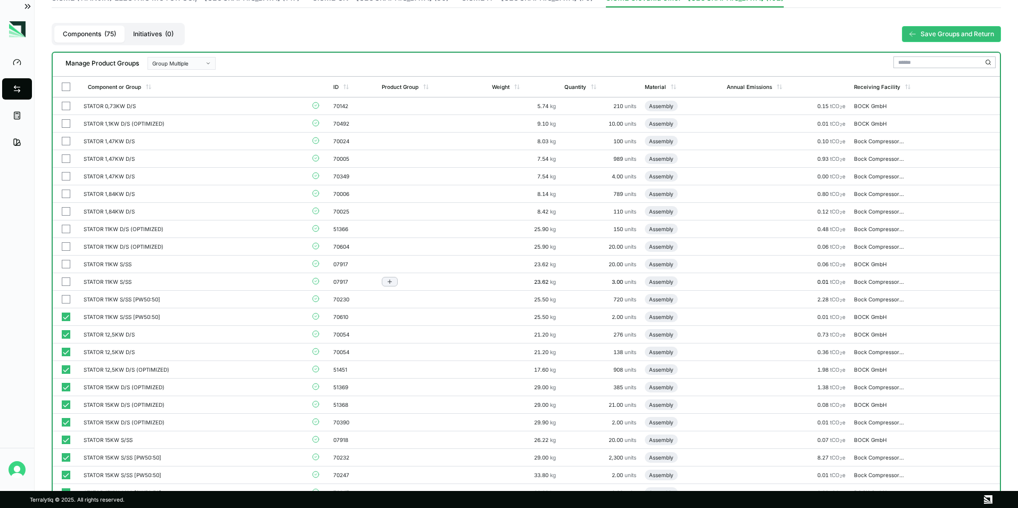
click at [67, 298] on button "button" at bounding box center [66, 299] width 9 height 9
drag, startPoint x: 67, startPoint y: 275, endPoint x: 67, endPoint y: 266, distance: 9.1
click at [67, 274] on td at bounding box center [66, 282] width 27 height 18
click at [67, 260] on button "button" at bounding box center [66, 264] width 9 height 9
click at [68, 247] on button "button" at bounding box center [66, 246] width 9 height 9
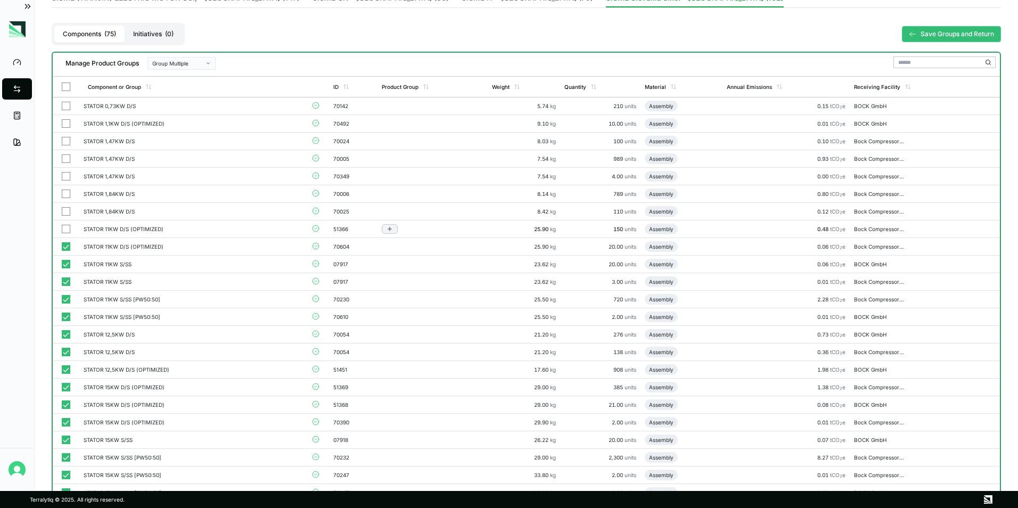
click at [68, 231] on button "button" at bounding box center [66, 229] width 9 height 9
click at [68, 215] on button "button" at bounding box center [66, 211] width 9 height 9
click at [67, 195] on button "button" at bounding box center [66, 194] width 9 height 9
click at [67, 174] on button "button" at bounding box center [66, 176] width 9 height 9
click at [66, 158] on button "button" at bounding box center [66, 158] width 9 height 9
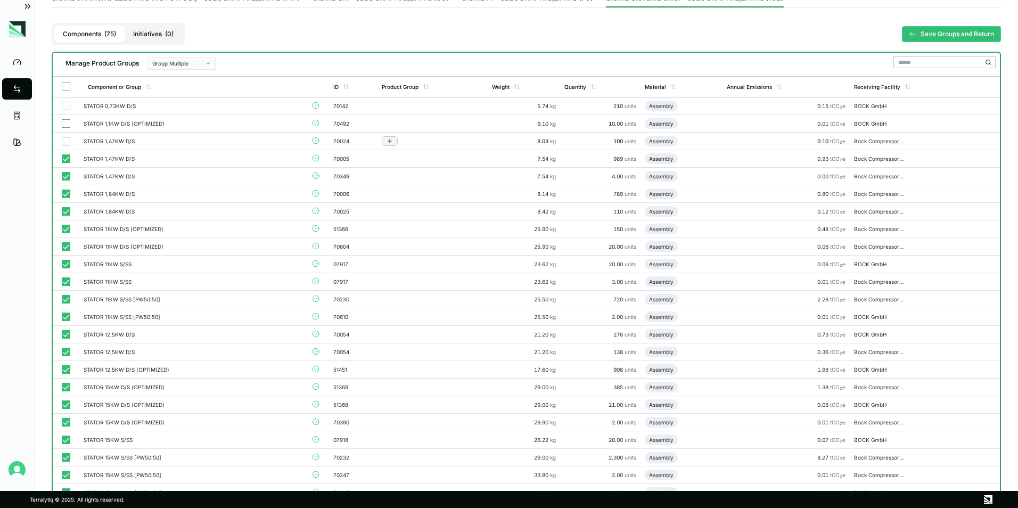
click at [66, 143] on button "button" at bounding box center [66, 141] width 9 height 9
click at [67, 128] on td at bounding box center [66, 124] width 27 height 18
click at [63, 108] on button "button" at bounding box center [66, 106] width 9 height 9
click at [67, 91] on button "button" at bounding box center [66, 87] width 9 height 9
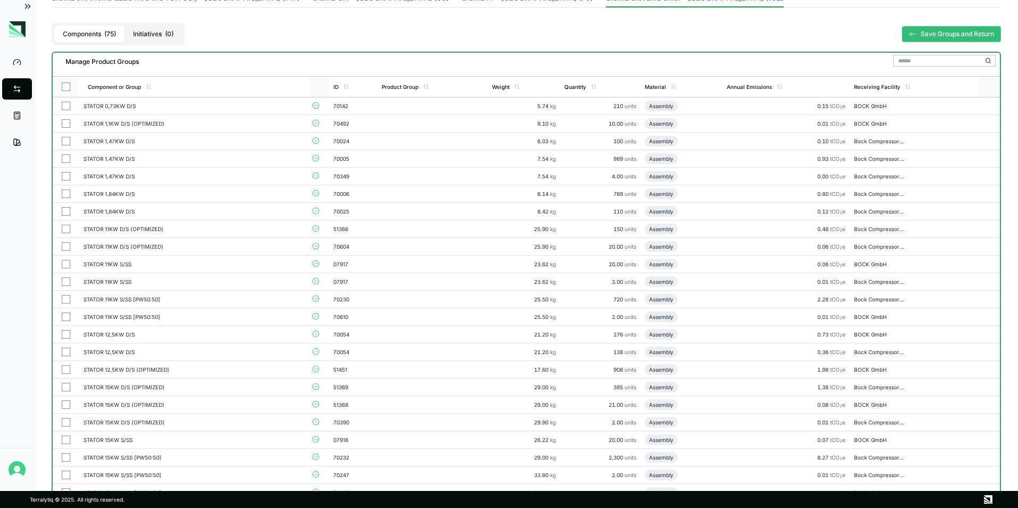
click at [64, 93] on div at bounding box center [66, 87] width 27 height 20
click at [66, 91] on button "button" at bounding box center [66, 87] width 9 height 9
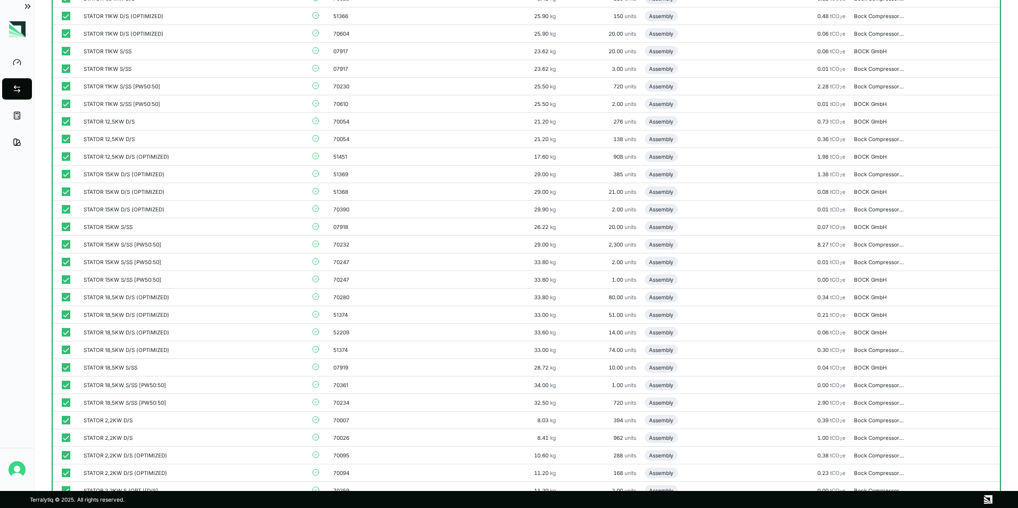
scroll to position [53, 0]
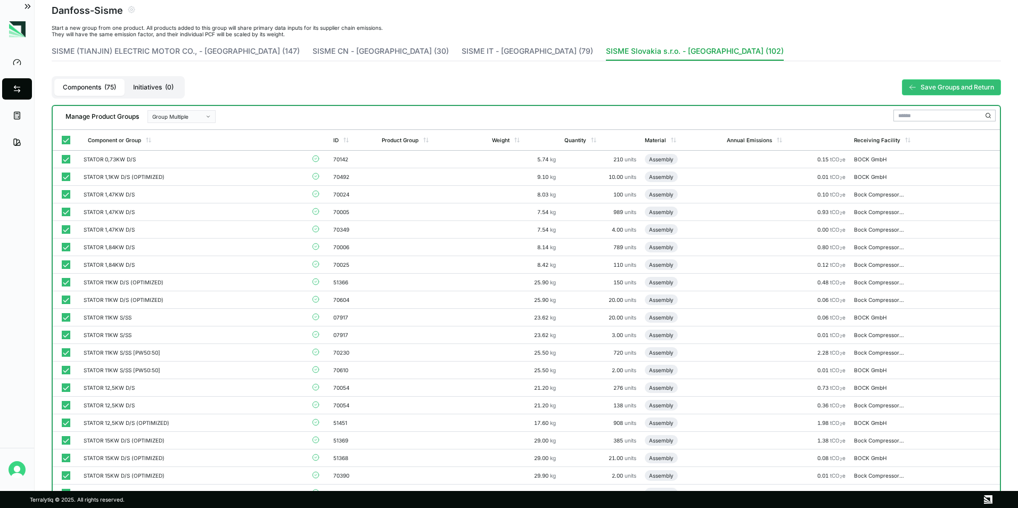
click at [202, 110] on button "Group Multiple" at bounding box center [182, 116] width 68 height 13
click at [207, 131] on div "Add To New Group" at bounding box center [182, 130] width 59 height 6
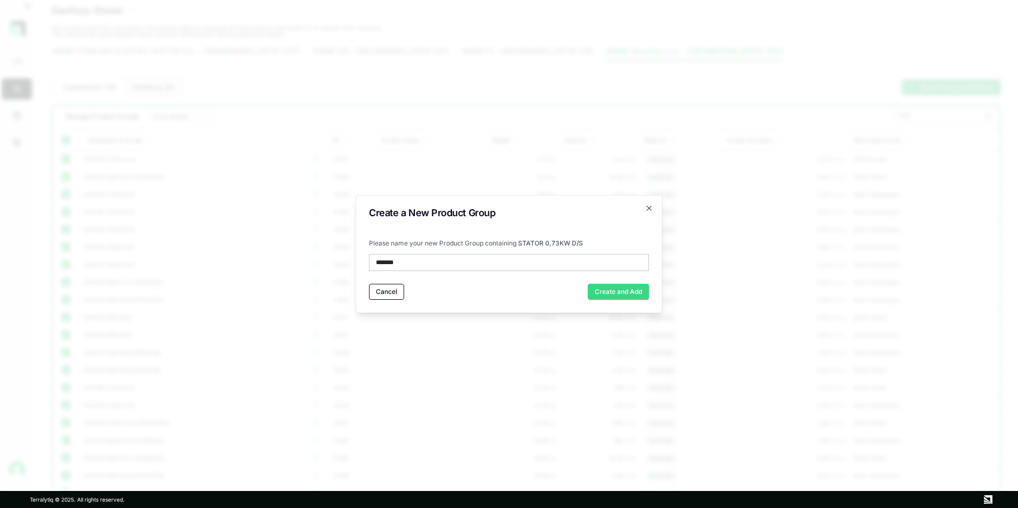
type input "*******"
click at [634, 290] on button "Create and Add" at bounding box center [618, 292] width 61 height 16
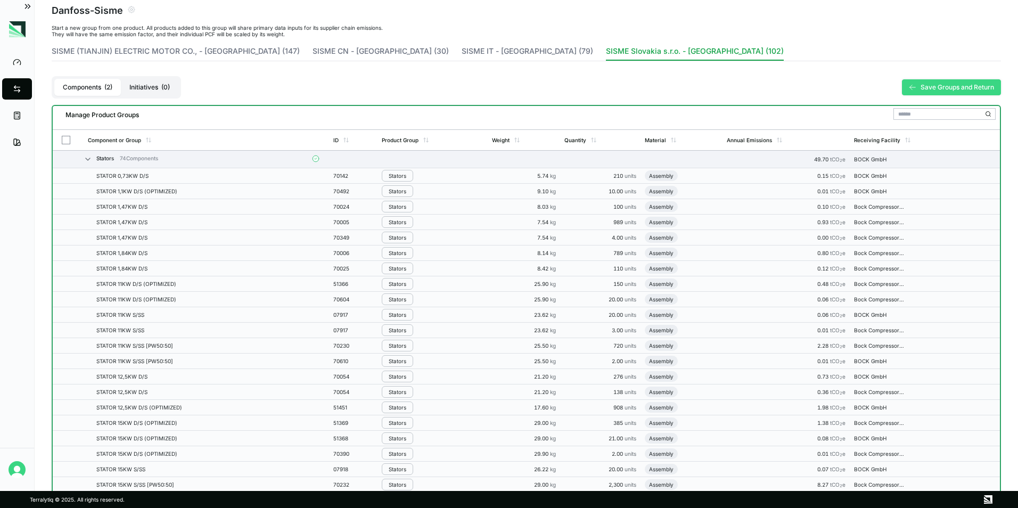
click at [974, 88] on button "Save Groups and Return" at bounding box center [951, 87] width 99 height 16
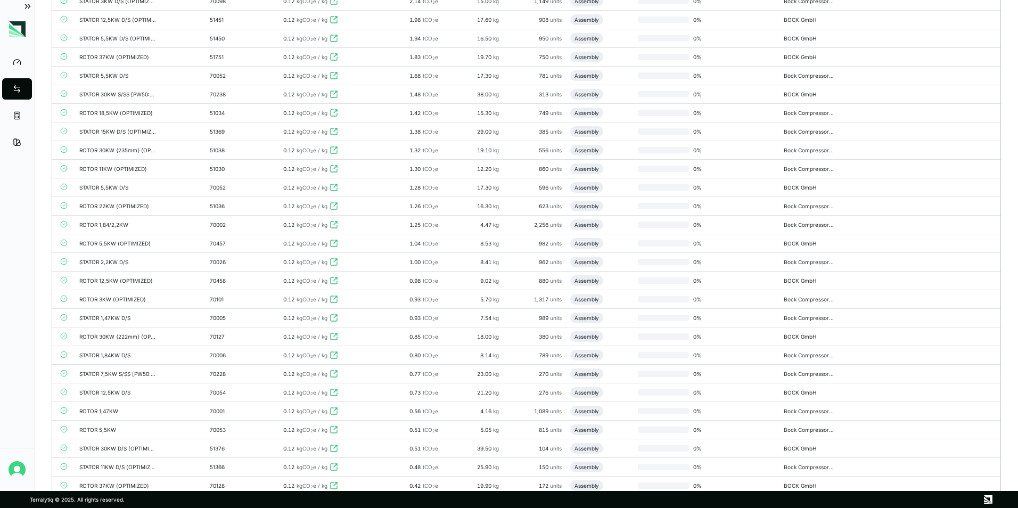
scroll to position [107, 0]
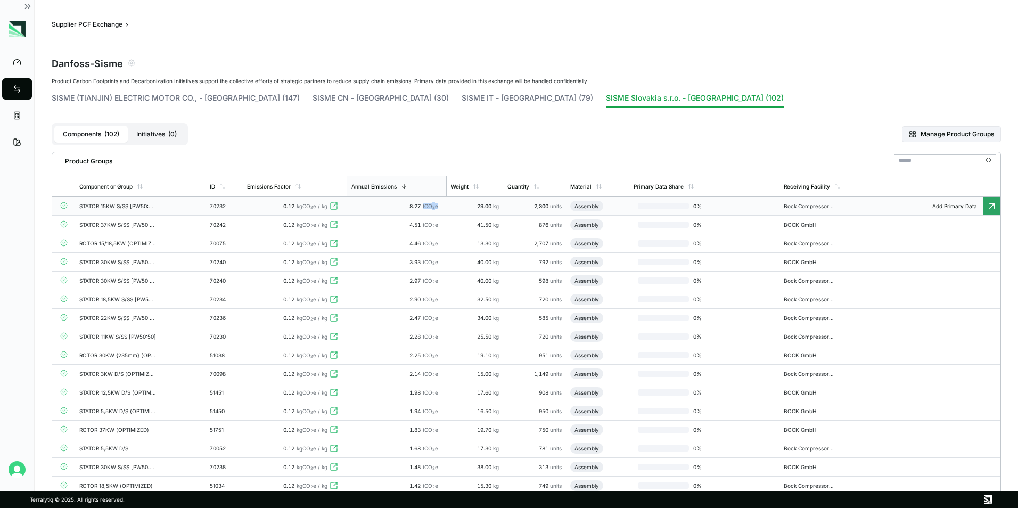
drag, startPoint x: 440, startPoint y: 209, endPoint x: 425, endPoint y: 207, distance: 15.0
click at [425, 207] on span "tCO 2 e" at bounding box center [430, 206] width 15 height 6
copy span "tCO 2 e"
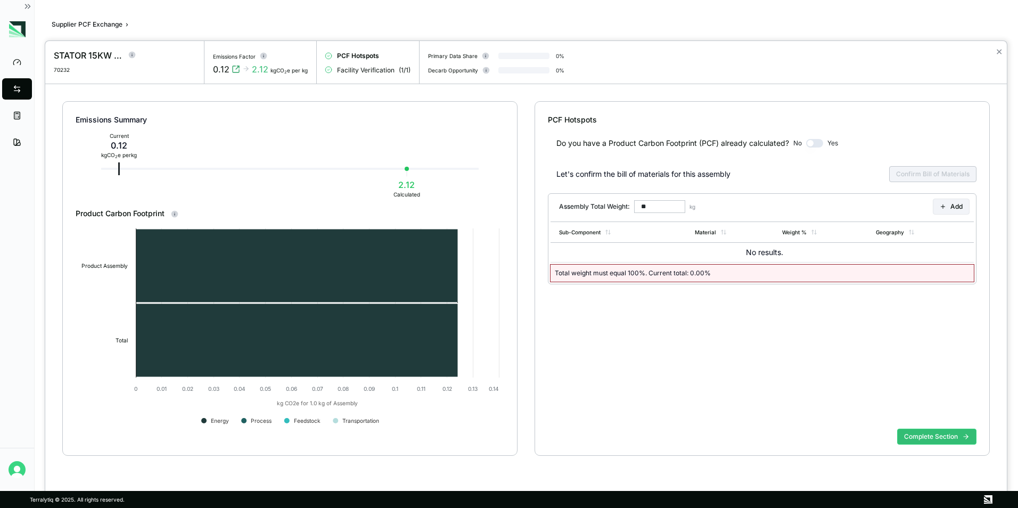
type input "******"
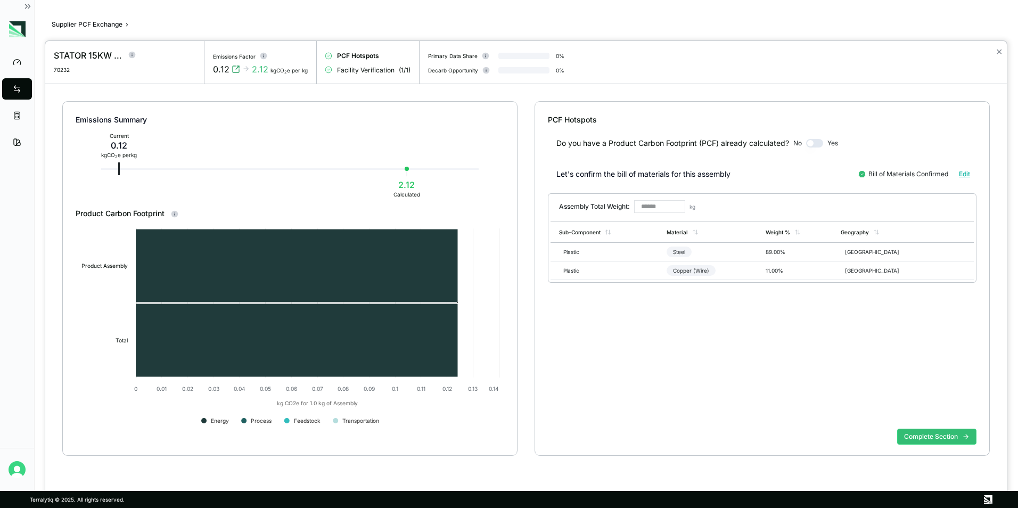
click at [29, 7] on div at bounding box center [509, 254] width 1018 height 508
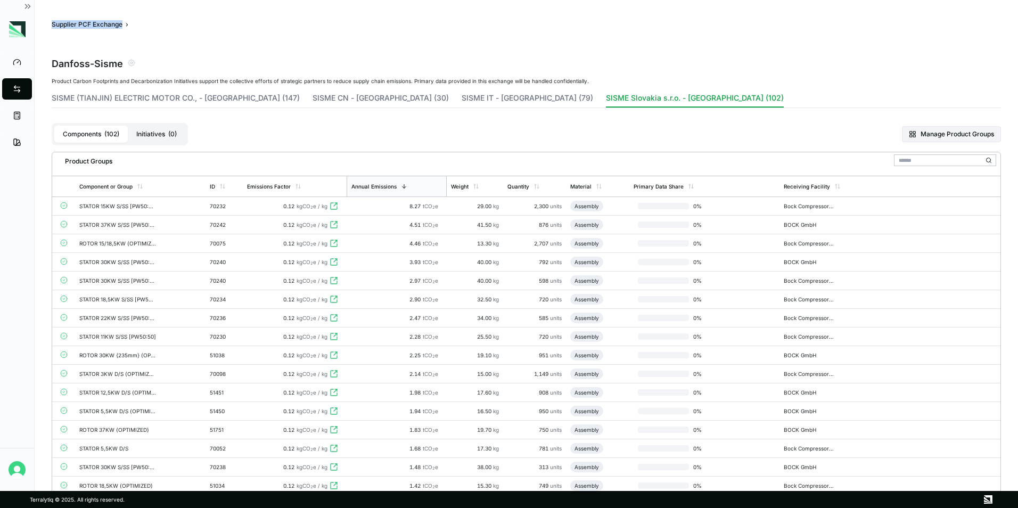
drag, startPoint x: 49, startPoint y: 26, endPoint x: 124, endPoint y: 24, distance: 74.6
click at [124, 24] on main "Supplier PCF Exchange › Danfoss - Sisme Product Carbon Footprints and Decarboni…" at bounding box center [527, 245] width 984 height 491
copy button "Supplier PCF Exchange"
